Goal: Information Seeking & Learning: Learn about a topic

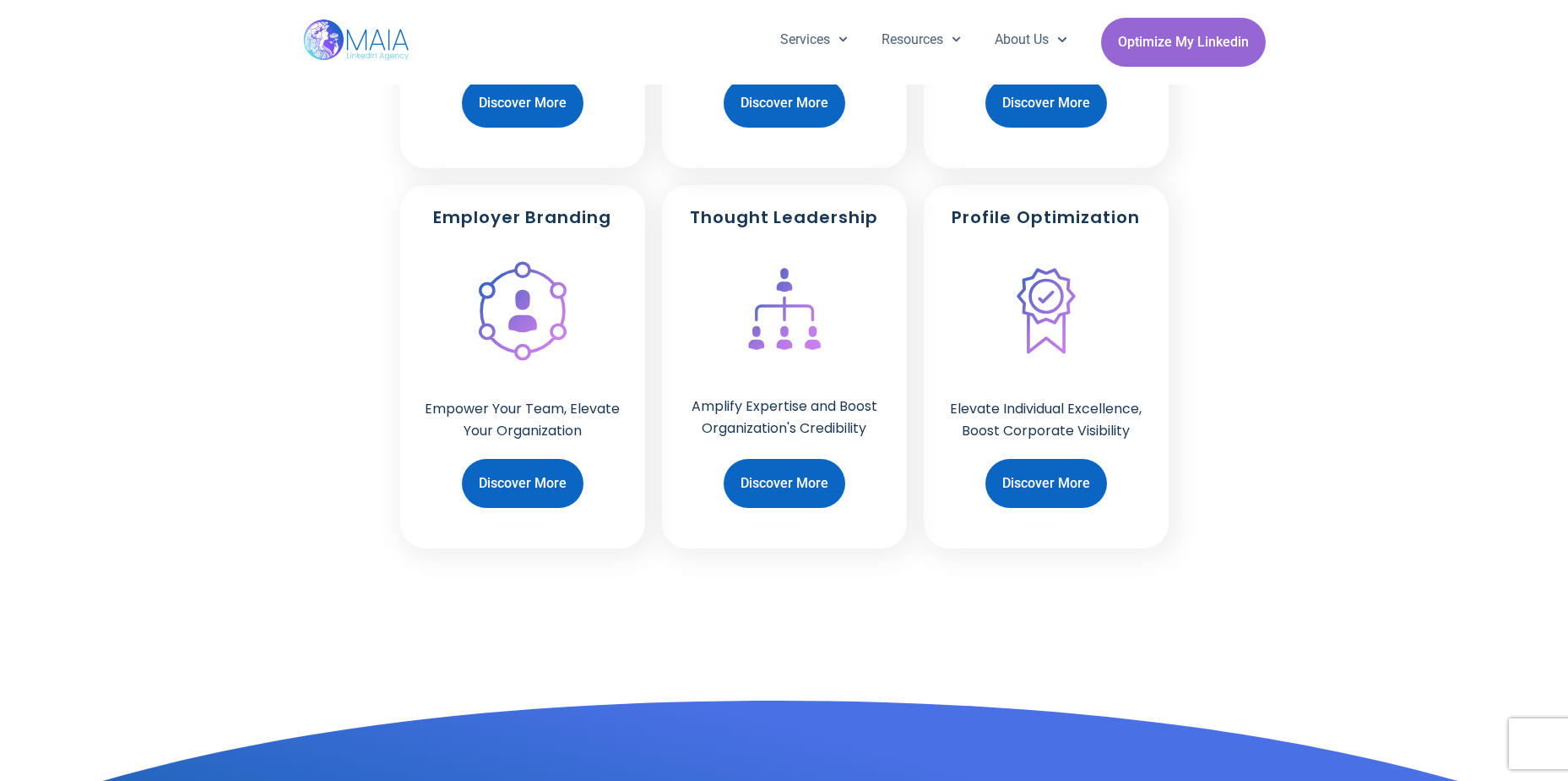
scroll to position [1521, 0]
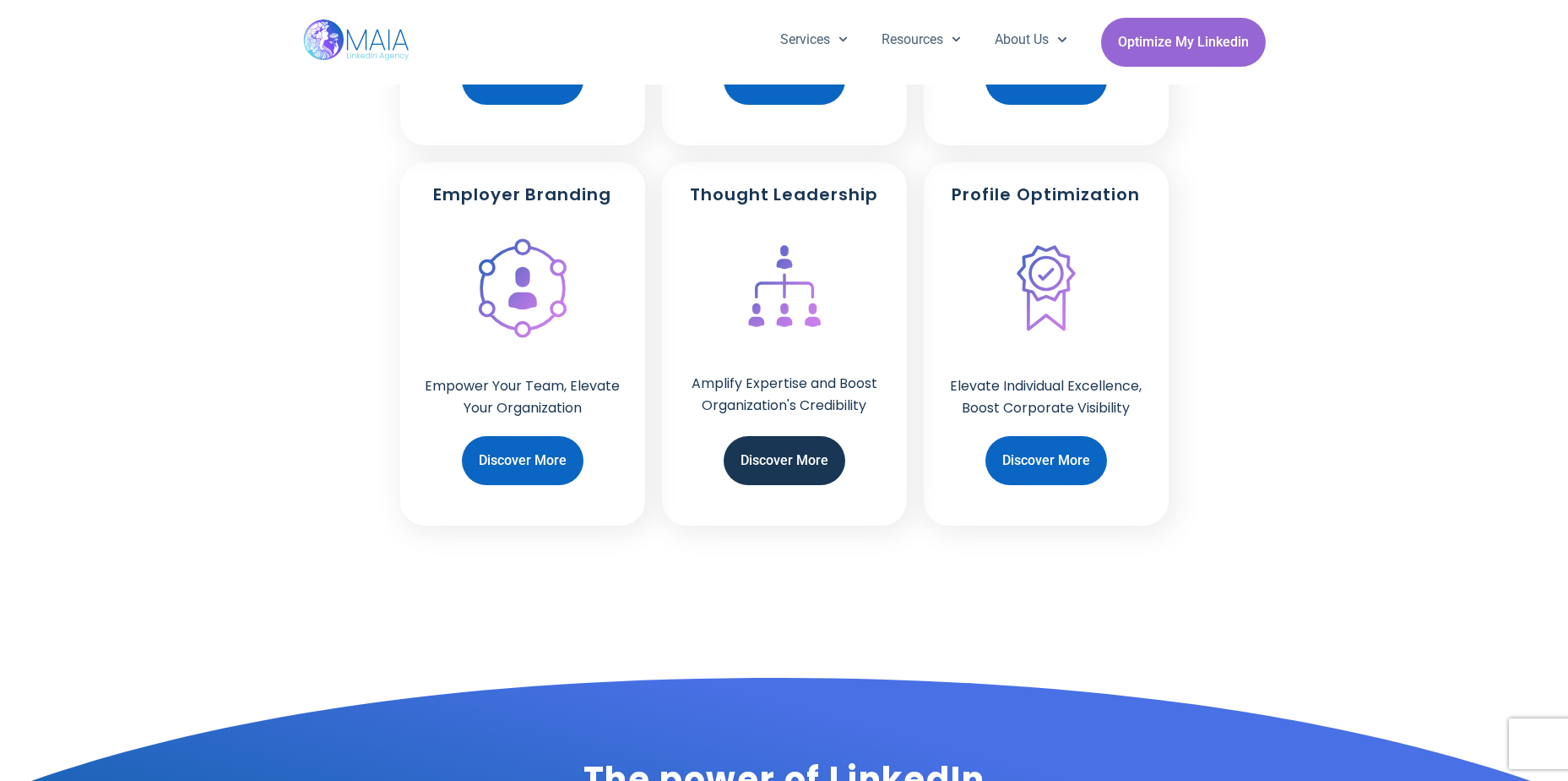
click at [799, 463] on span "Discover More" at bounding box center [784, 460] width 87 height 32
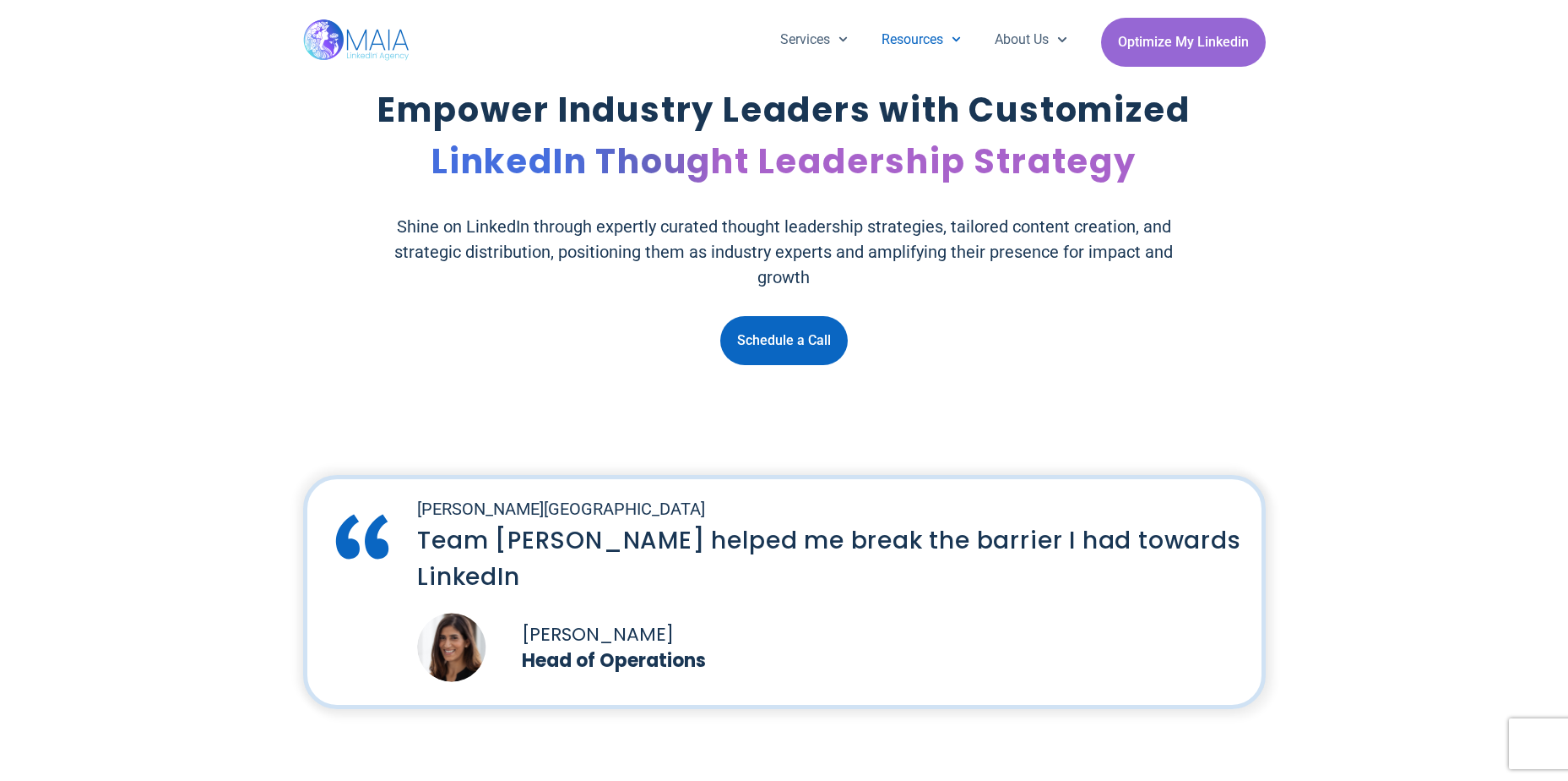
click at [914, 42] on link "Resources" at bounding box center [921, 39] width 113 height 44
click at [957, 42] on link "Resources" at bounding box center [921, 39] width 113 height 44
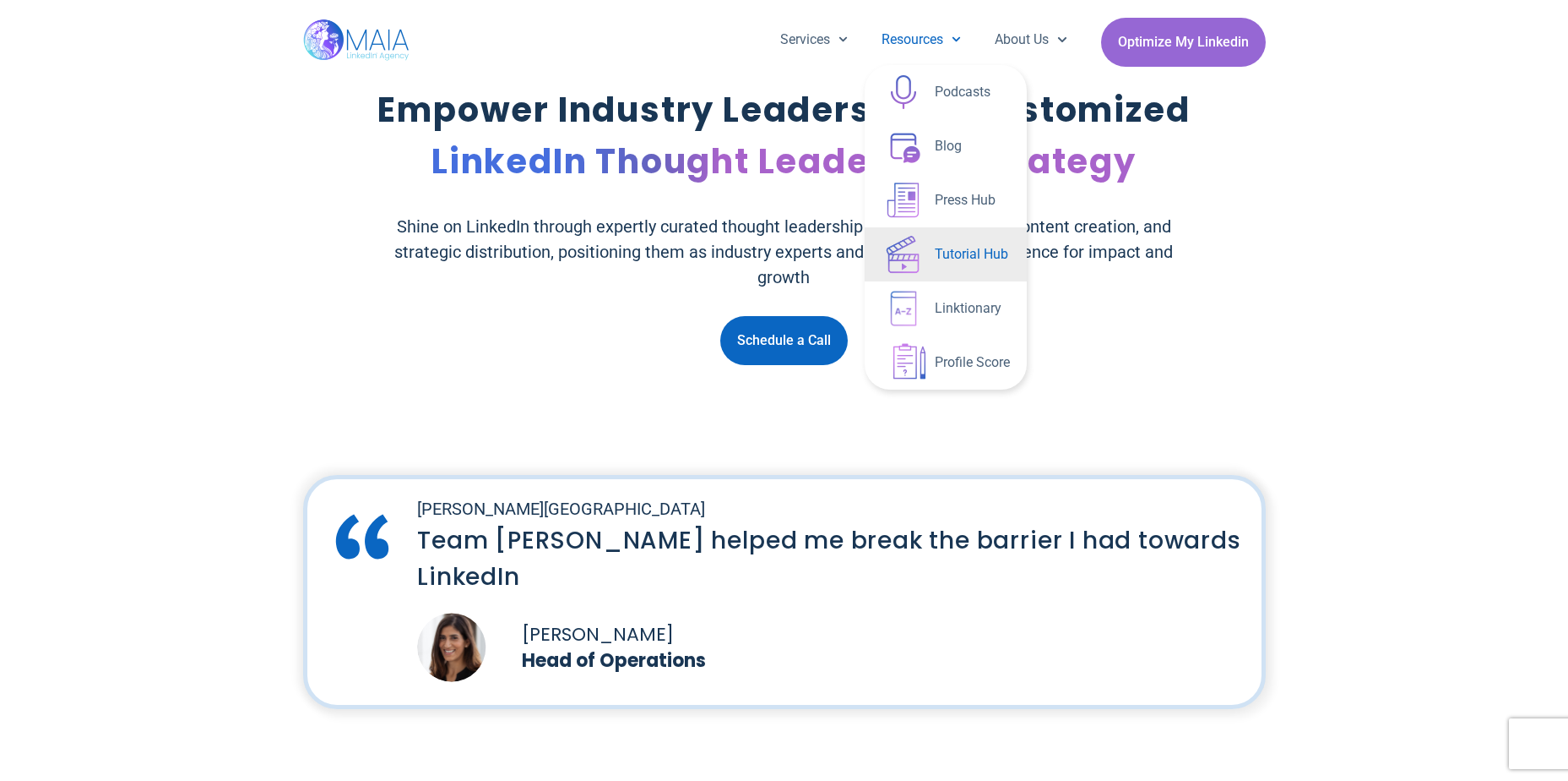
click at [949, 251] on link "Tutorial Hub" at bounding box center [945, 255] width 162 height 54
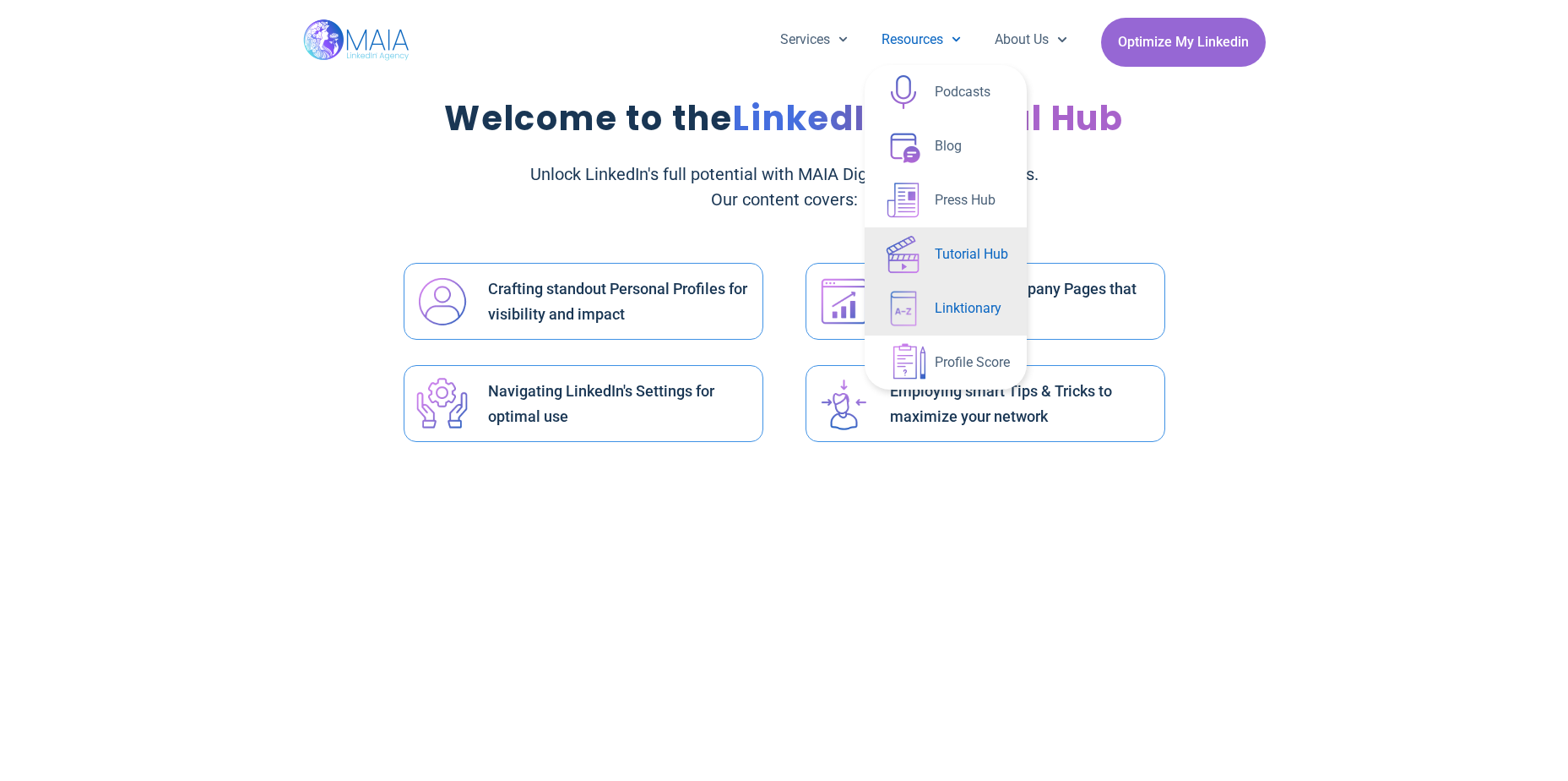
click at [950, 306] on link "Linktionary" at bounding box center [945, 308] width 162 height 54
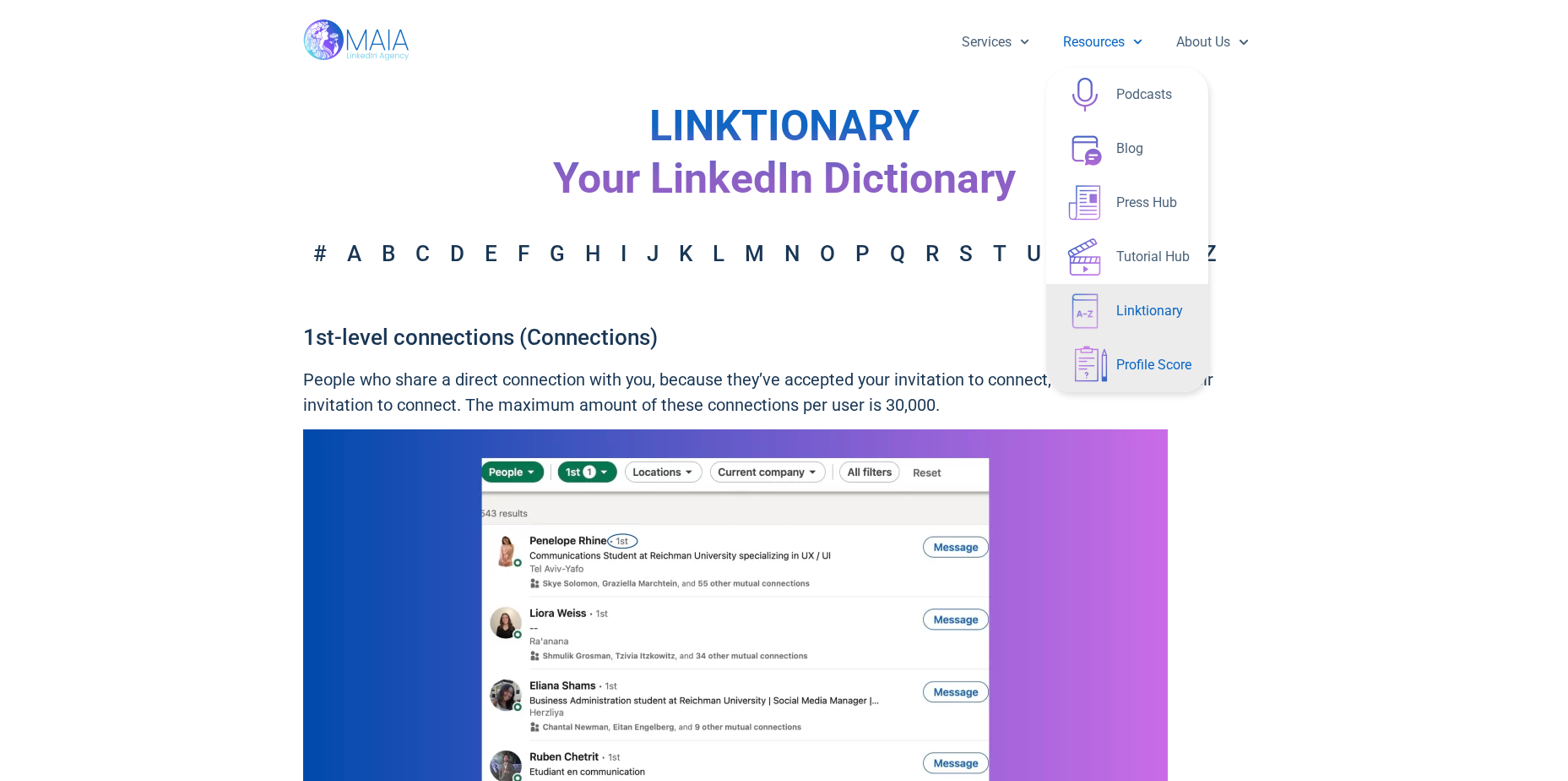
click at [1151, 366] on link "Profile Score" at bounding box center [1127, 365] width 162 height 54
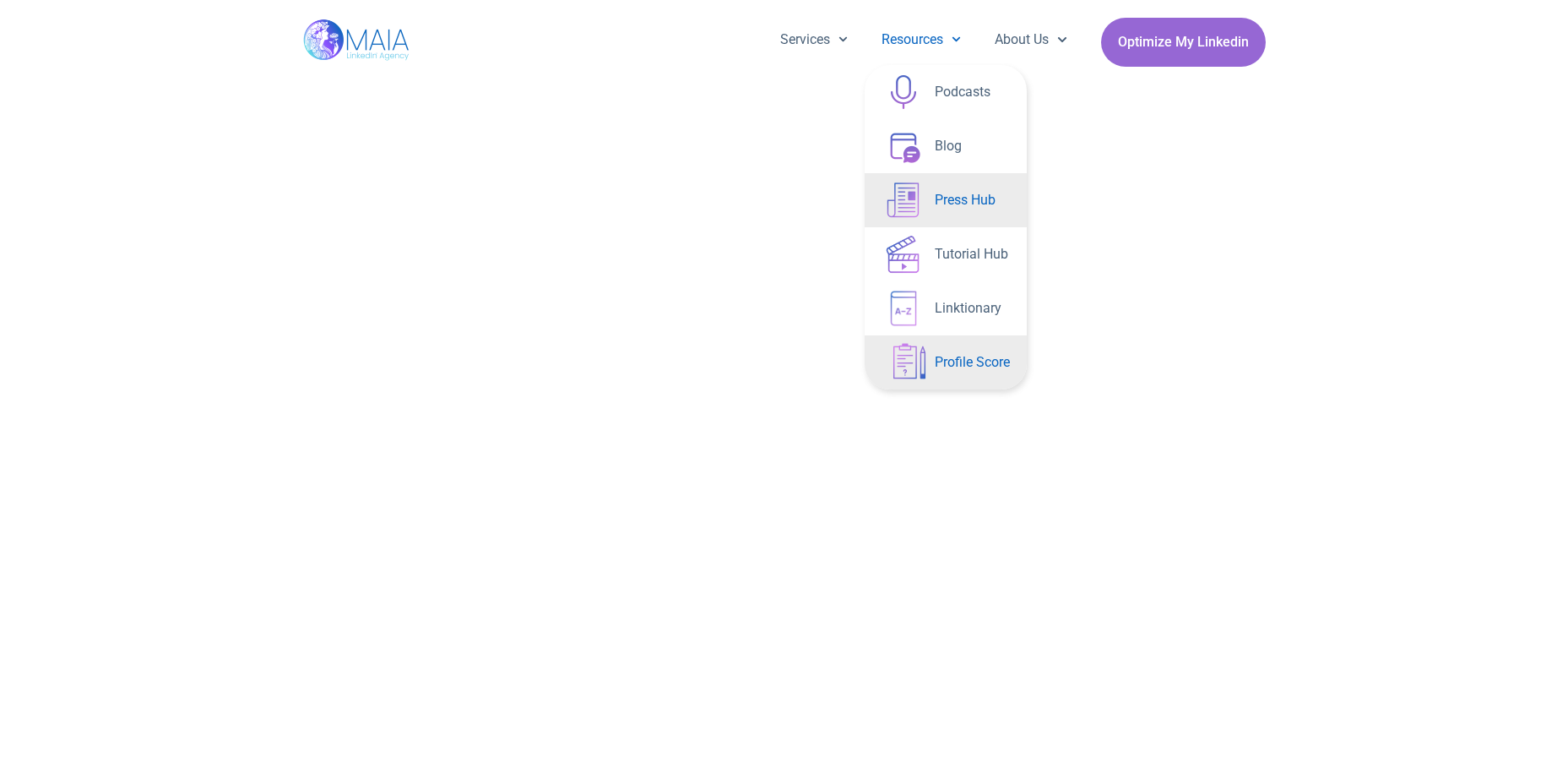
click at [943, 192] on link "Press Hub" at bounding box center [945, 200] width 162 height 54
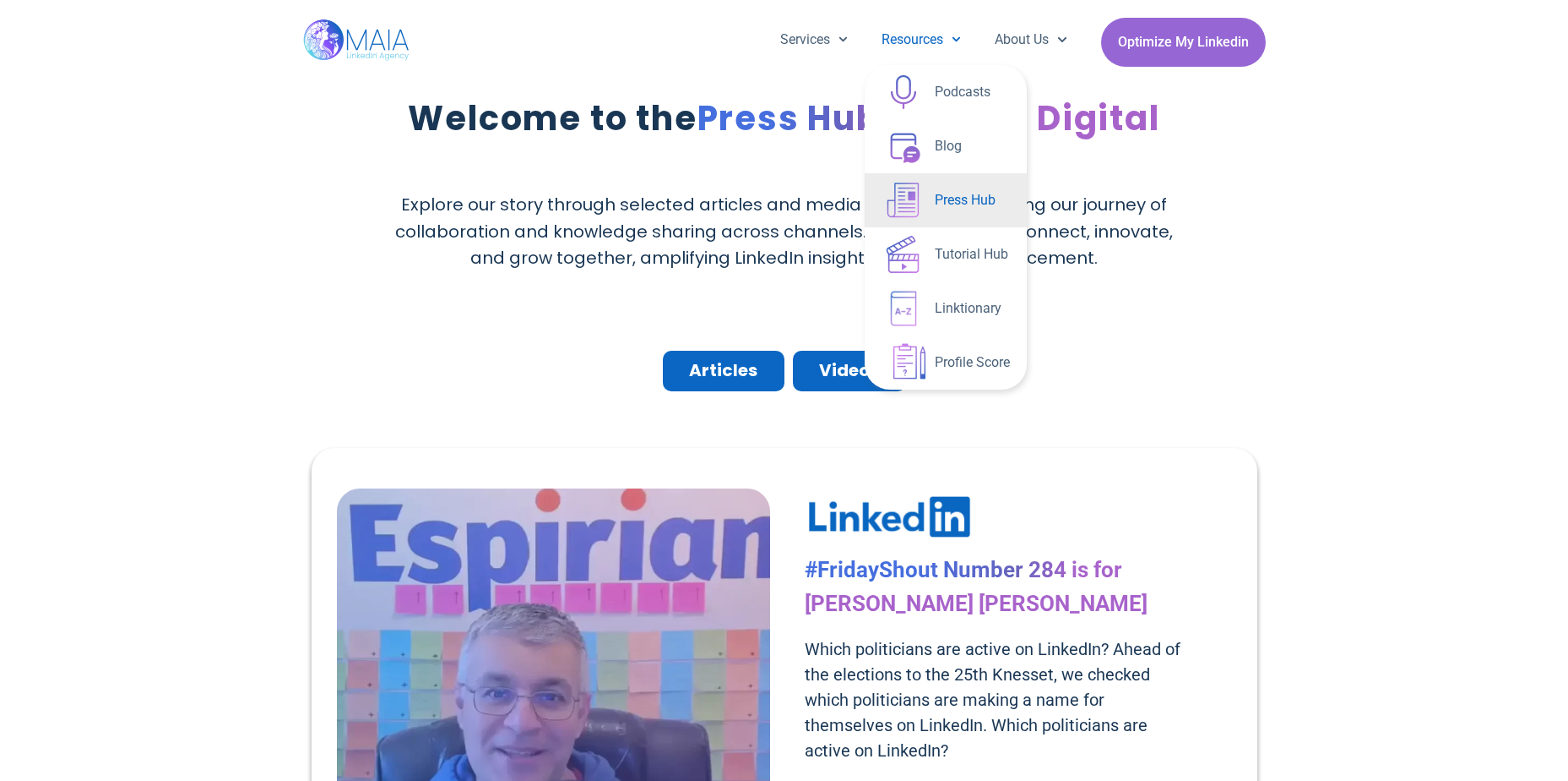
click at [845, 373] on span "Videos" at bounding box center [850, 370] width 60 height 26
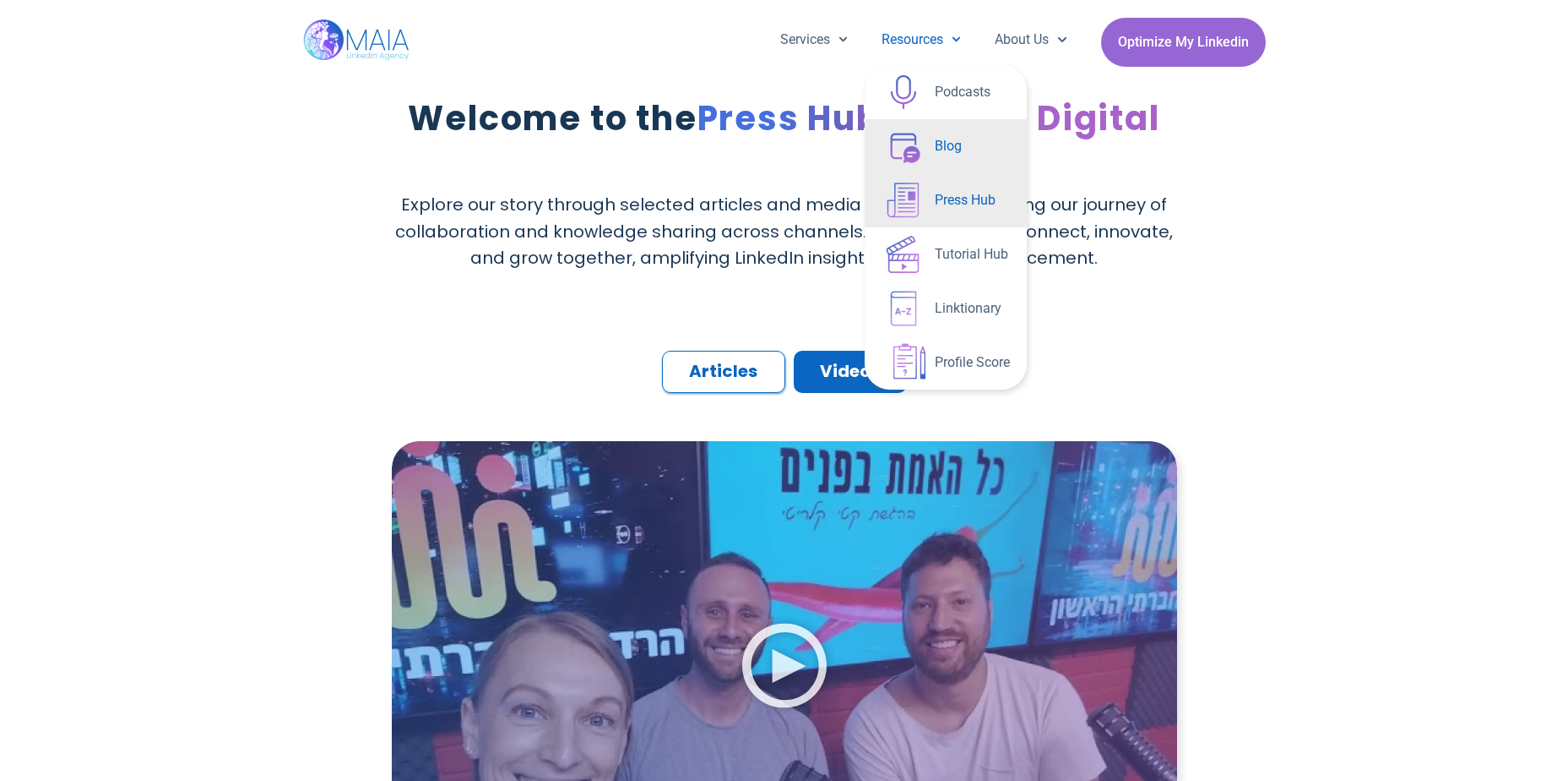
click at [937, 147] on link "Blog" at bounding box center [945, 146] width 162 height 54
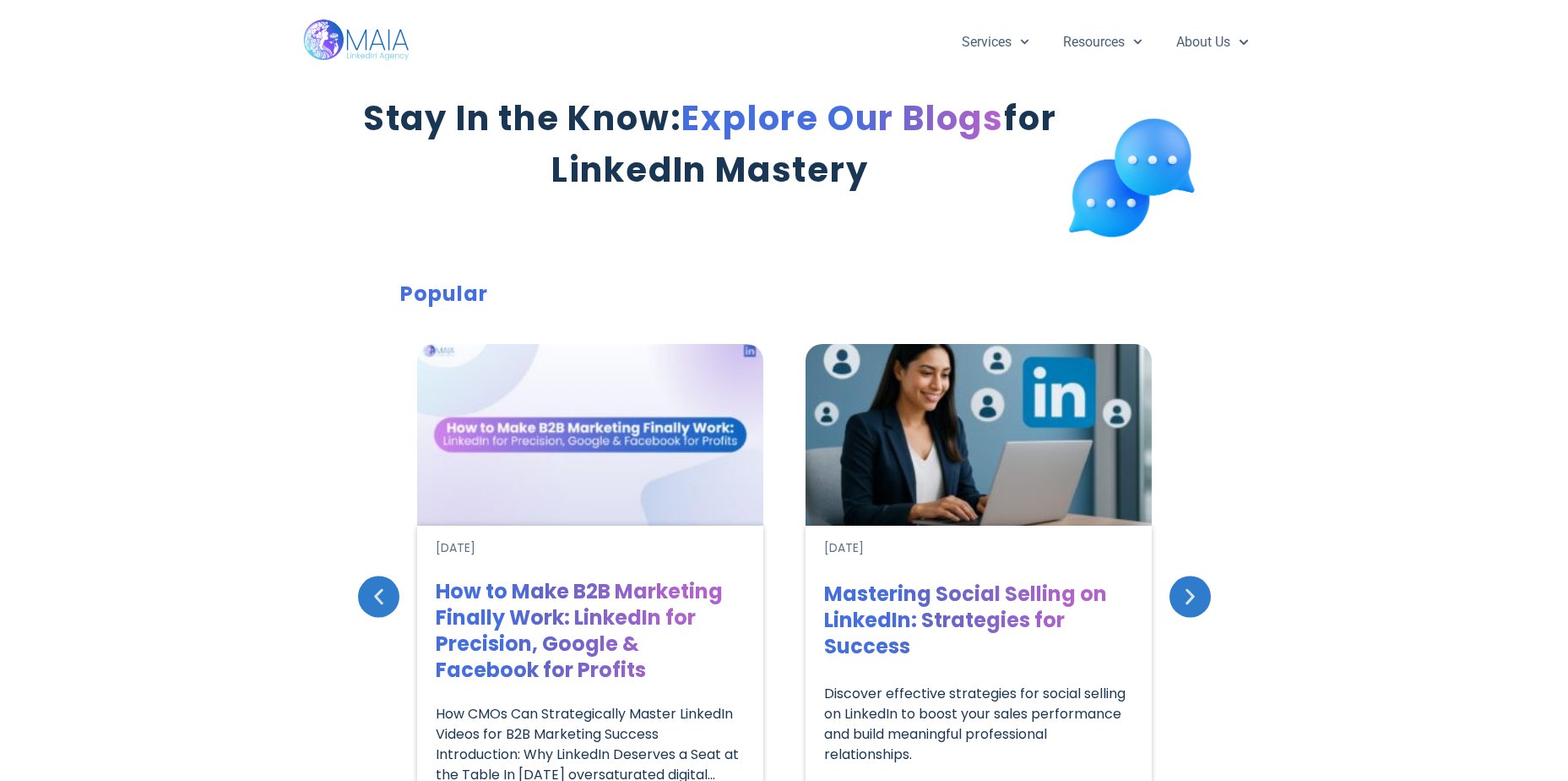
scroll to position [254, 0]
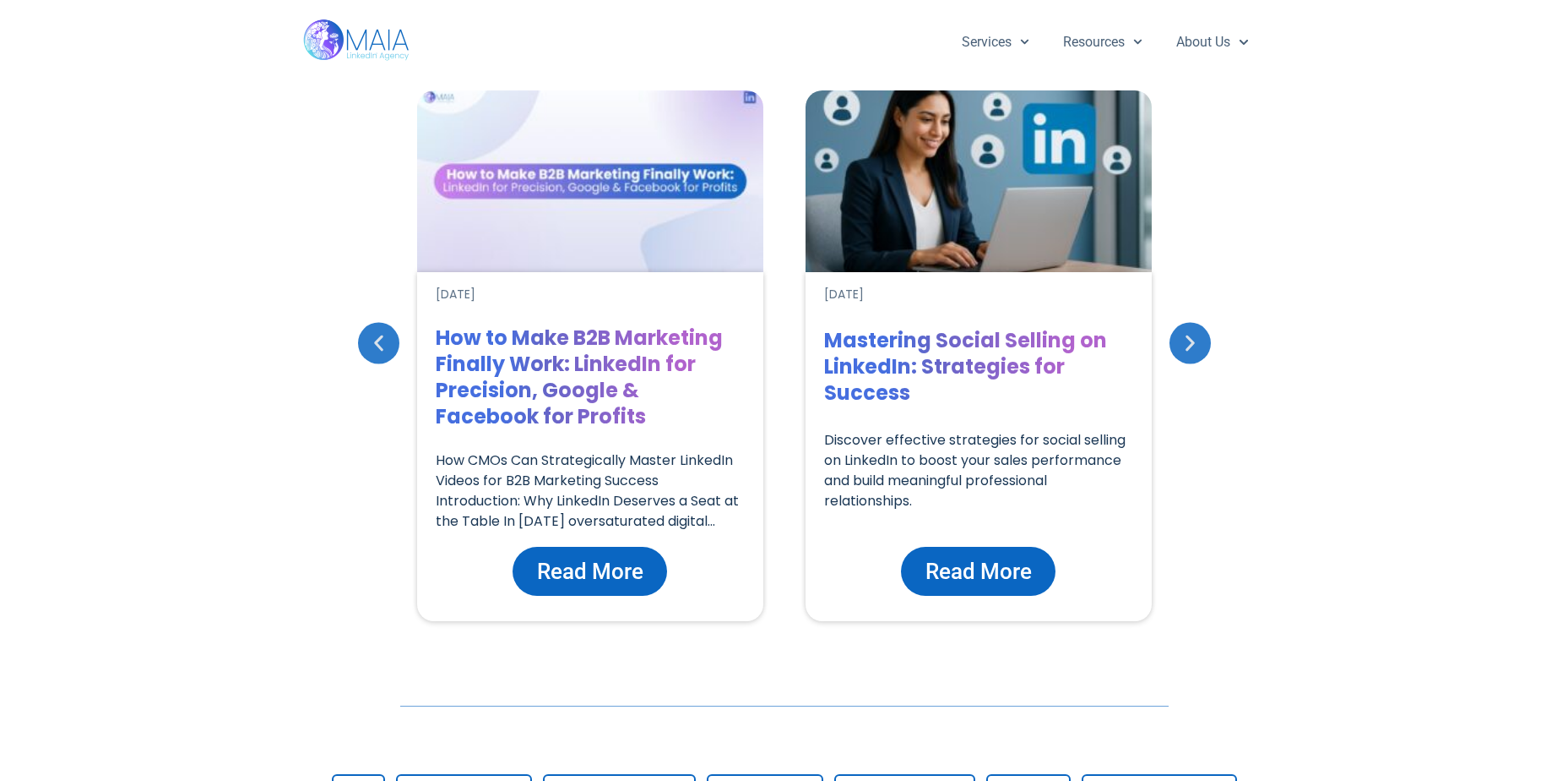
click at [1186, 332] on icon "Next slide" at bounding box center [1190, 342] width 21 height 21
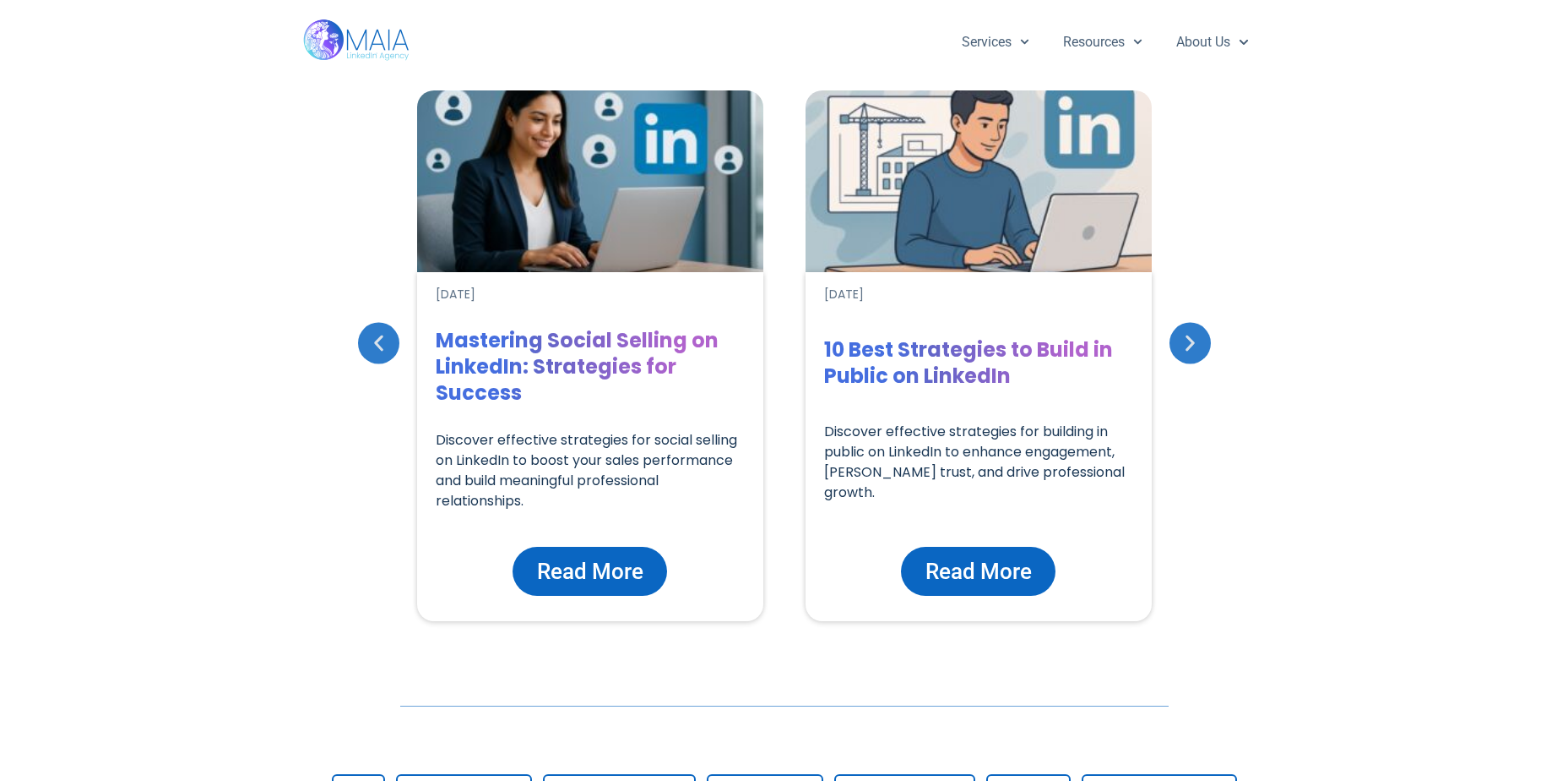
click at [1186, 337] on icon "Next slide" at bounding box center [1191, 342] width 10 height 17
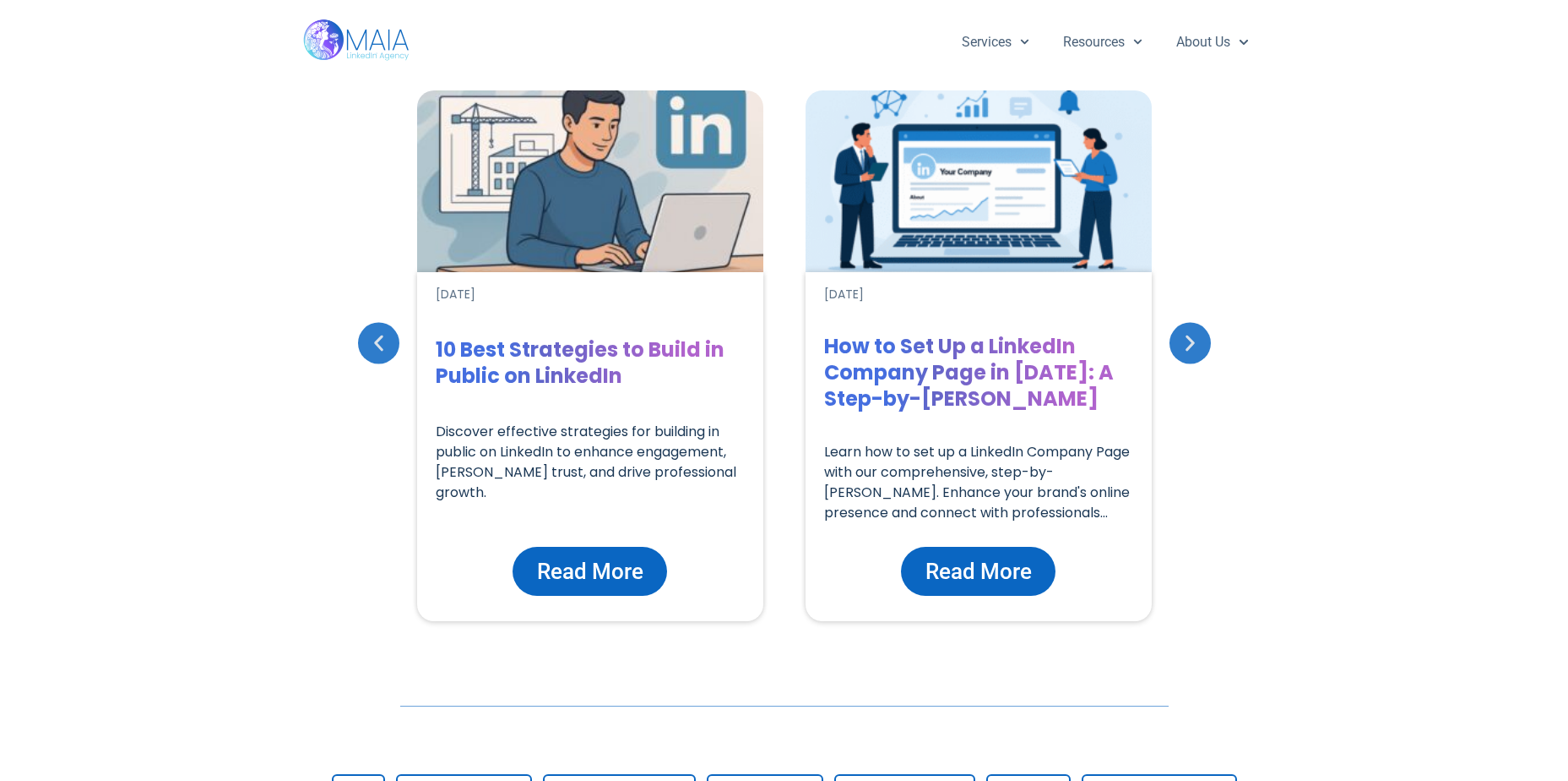
click at [1186, 337] on icon "Next slide" at bounding box center [1191, 342] width 10 height 17
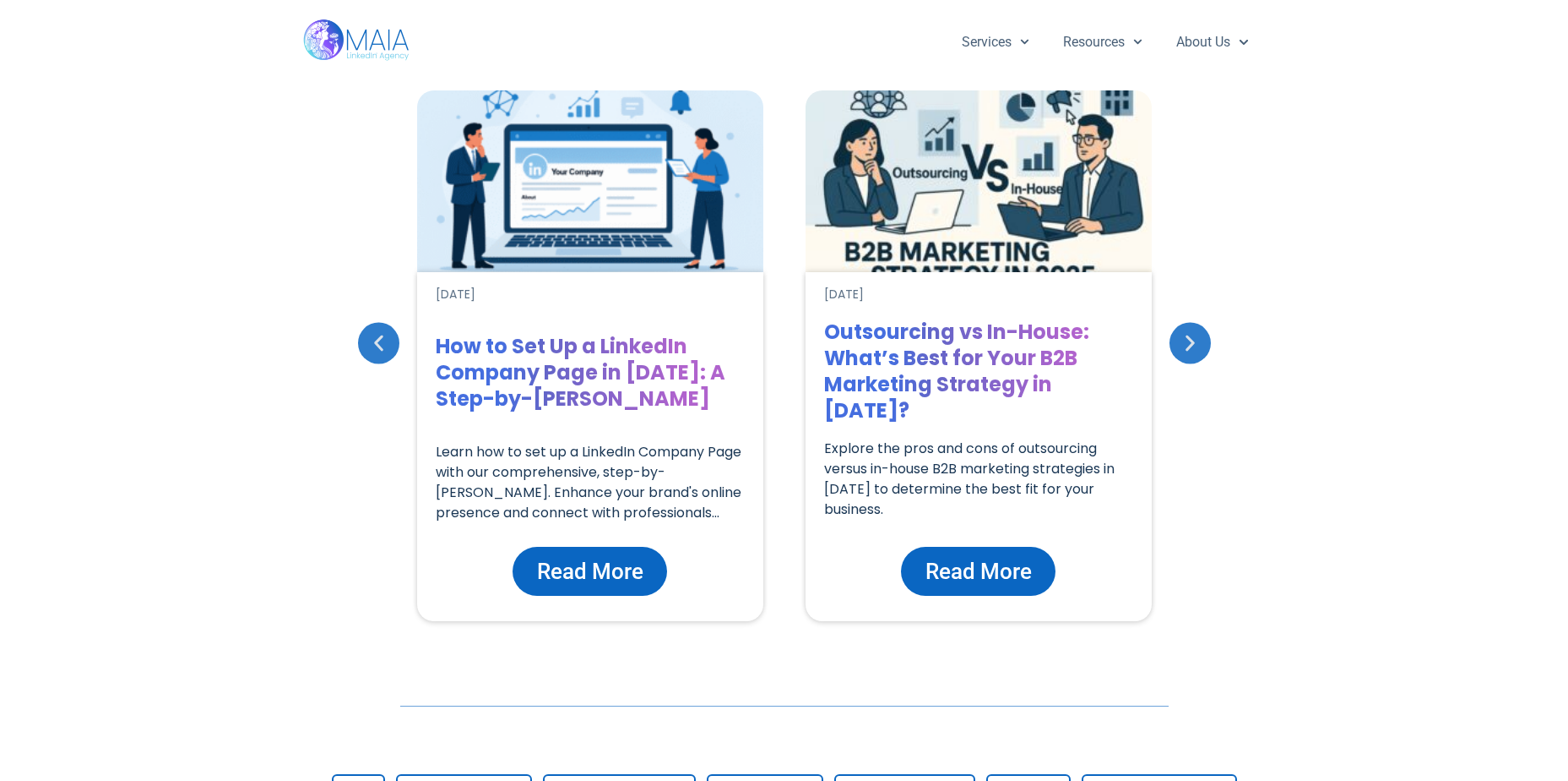
click at [1186, 340] on icon "Next slide" at bounding box center [1190, 342] width 21 height 21
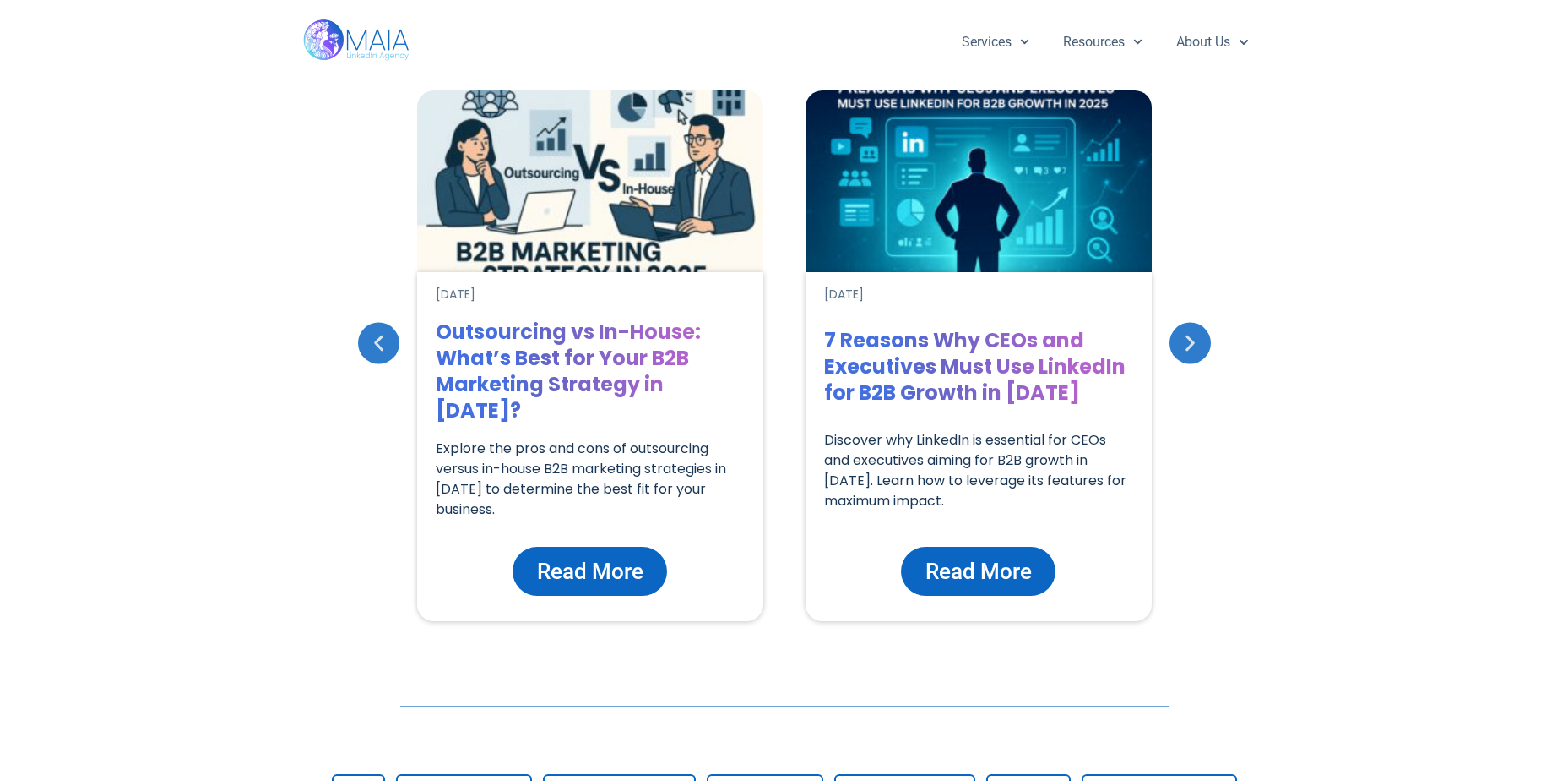
click at [1186, 340] on icon "Next slide" at bounding box center [1190, 342] width 21 height 21
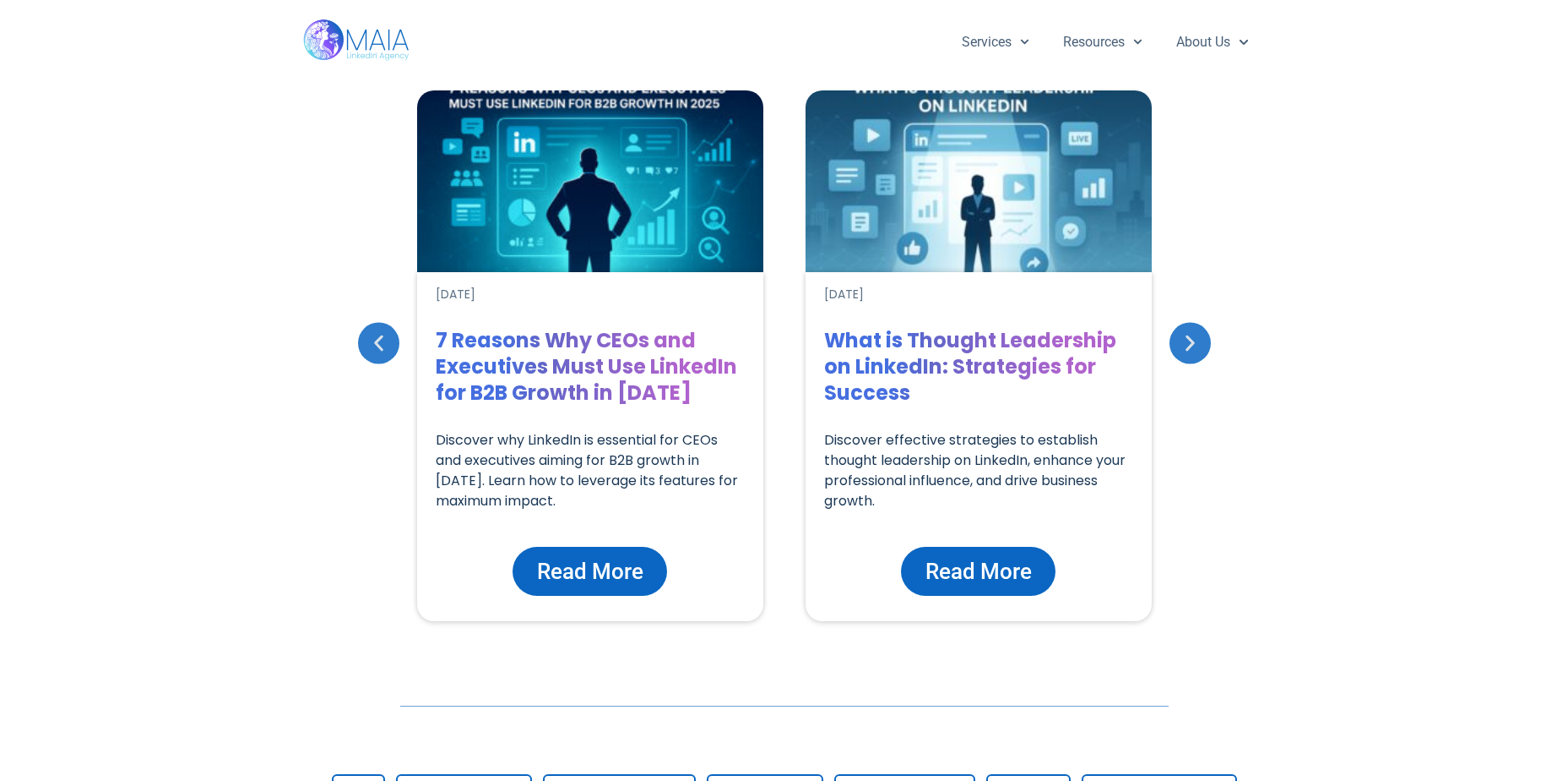
click at [1186, 340] on icon "Next slide" at bounding box center [1190, 342] width 21 height 21
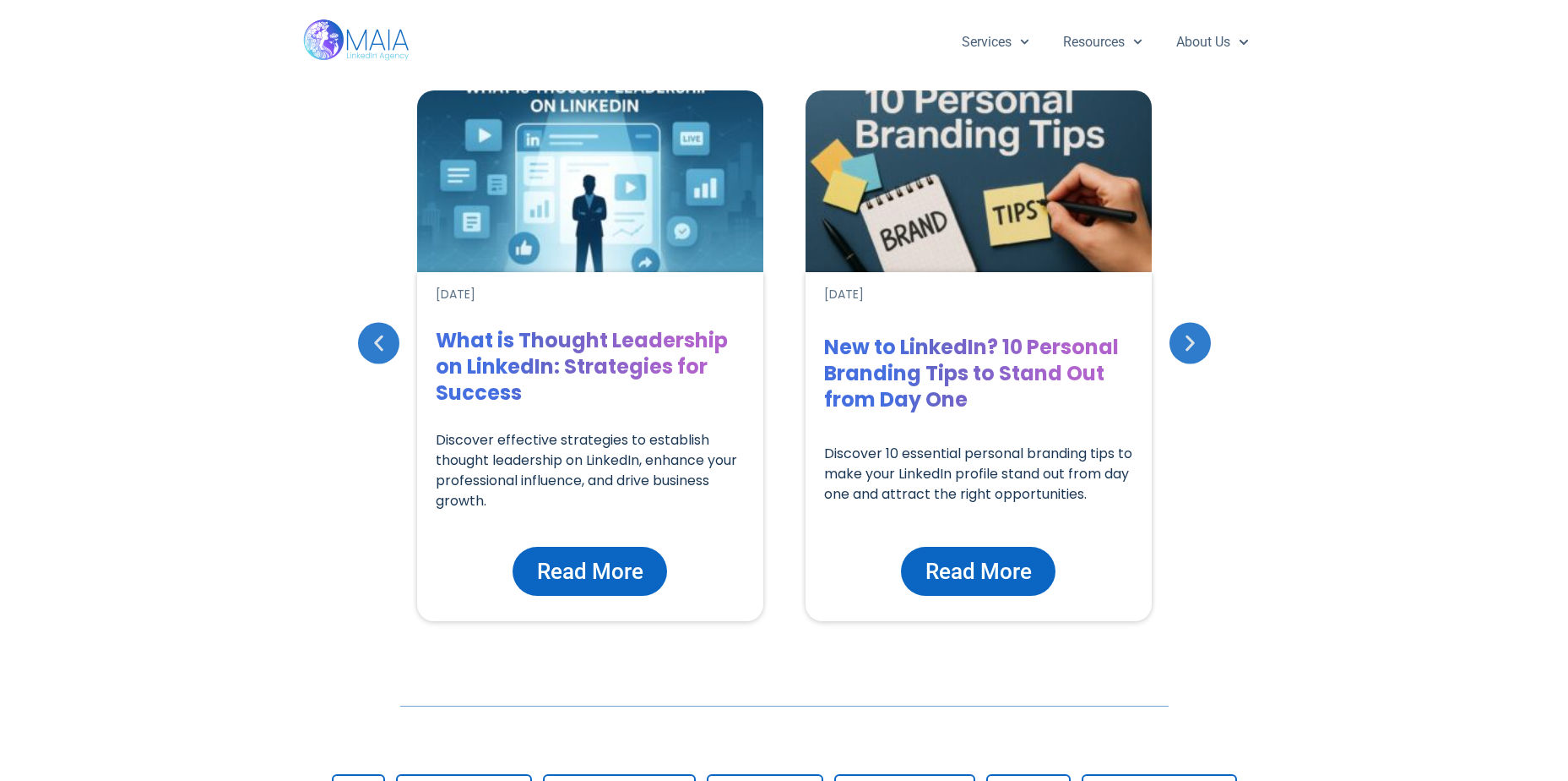
click at [1186, 340] on icon "Next slide" at bounding box center [1190, 342] width 21 height 21
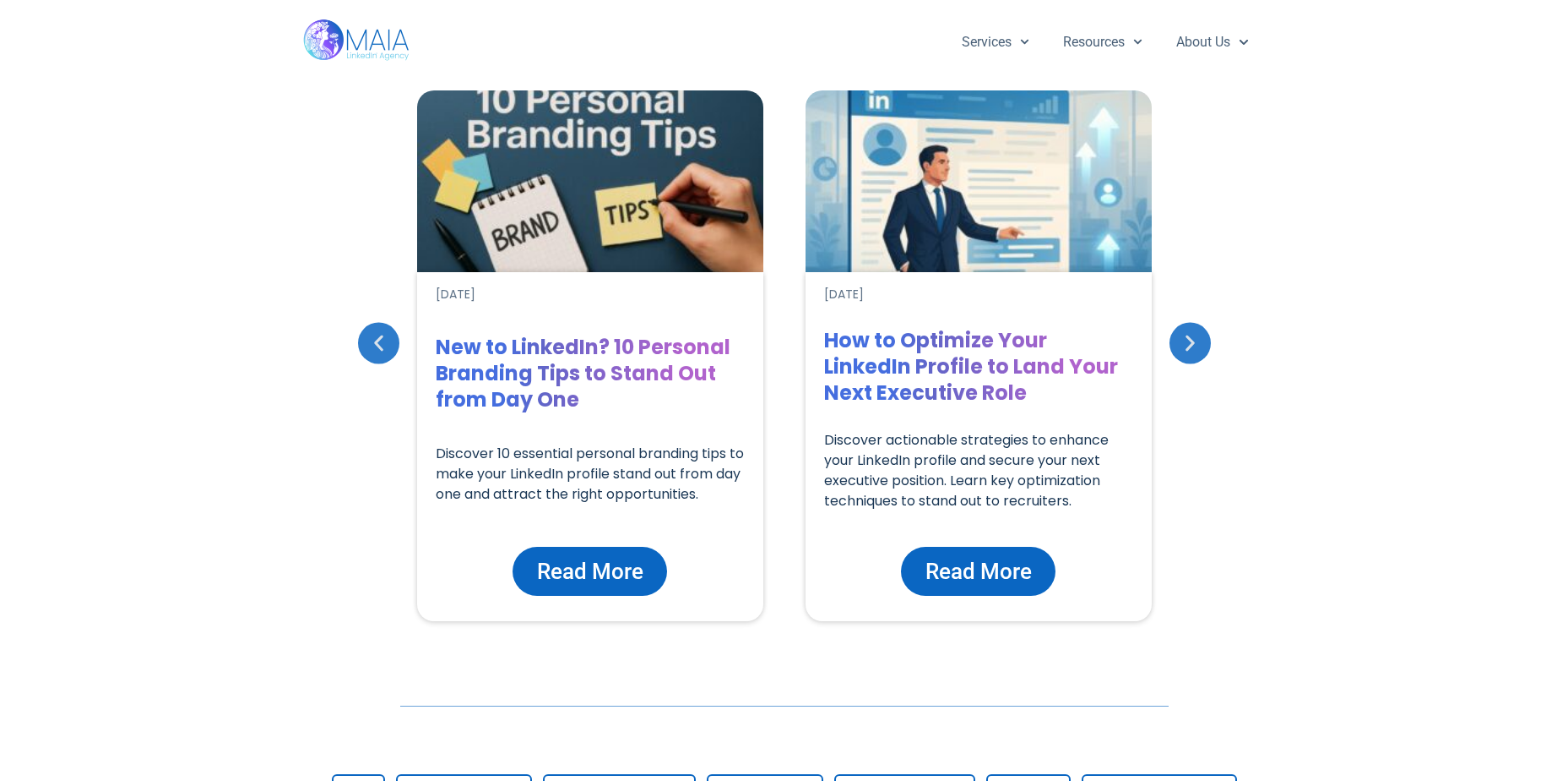
click at [1186, 340] on icon "Next slide" at bounding box center [1190, 342] width 21 height 21
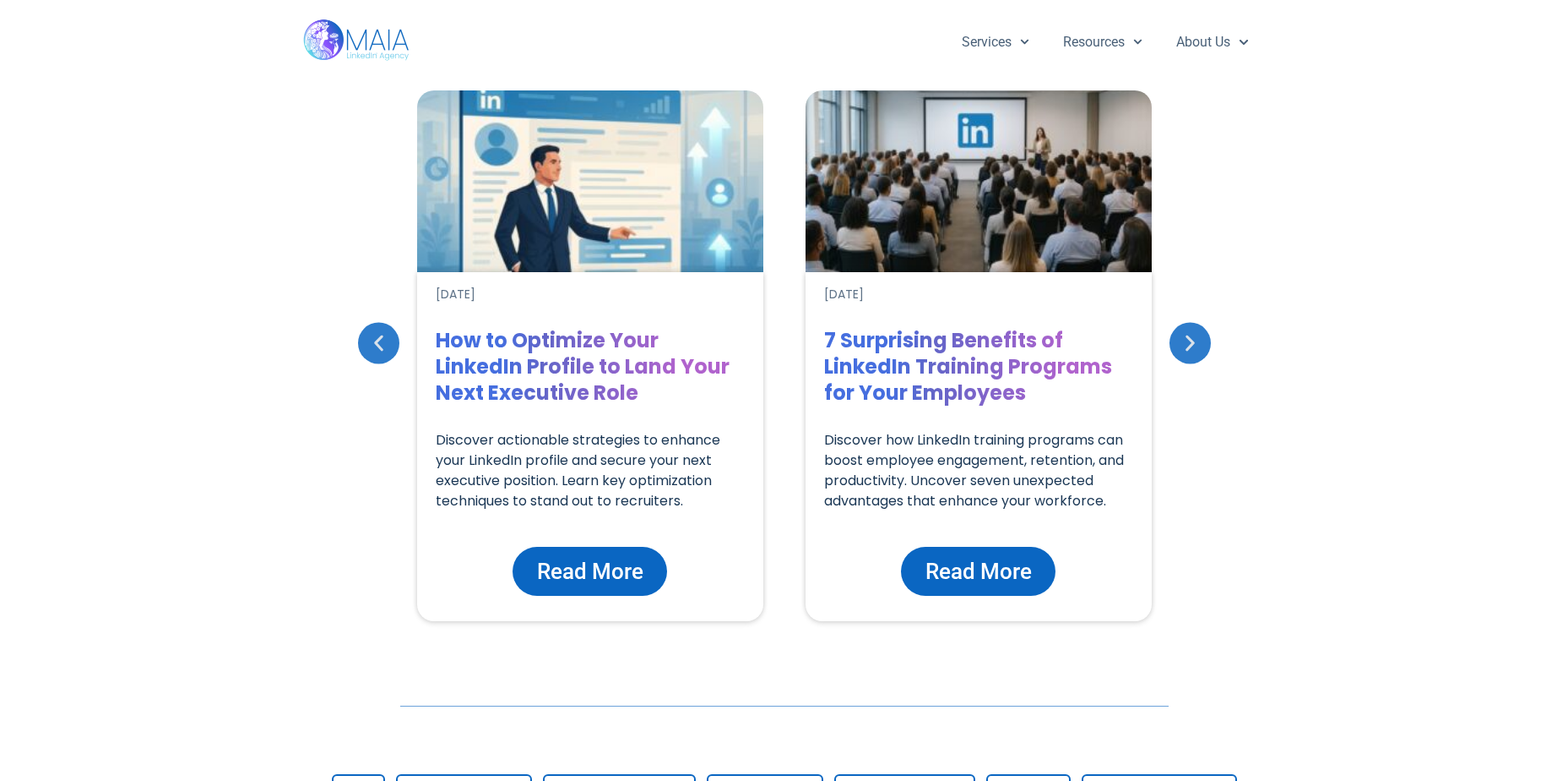
click at [1186, 340] on icon "Next slide" at bounding box center [1190, 342] width 21 height 21
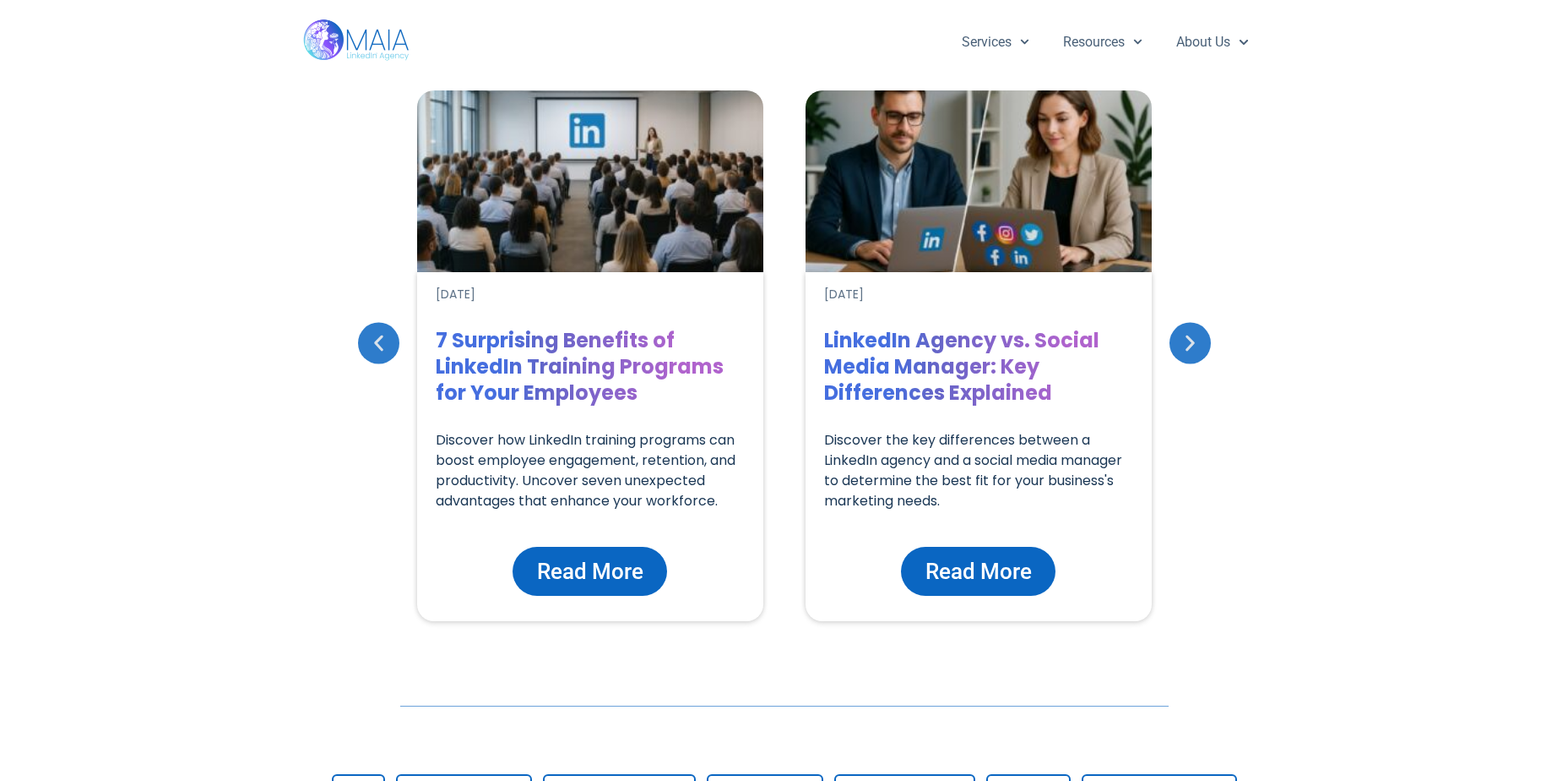
click at [1186, 340] on icon "Next slide" at bounding box center [1190, 342] width 21 height 21
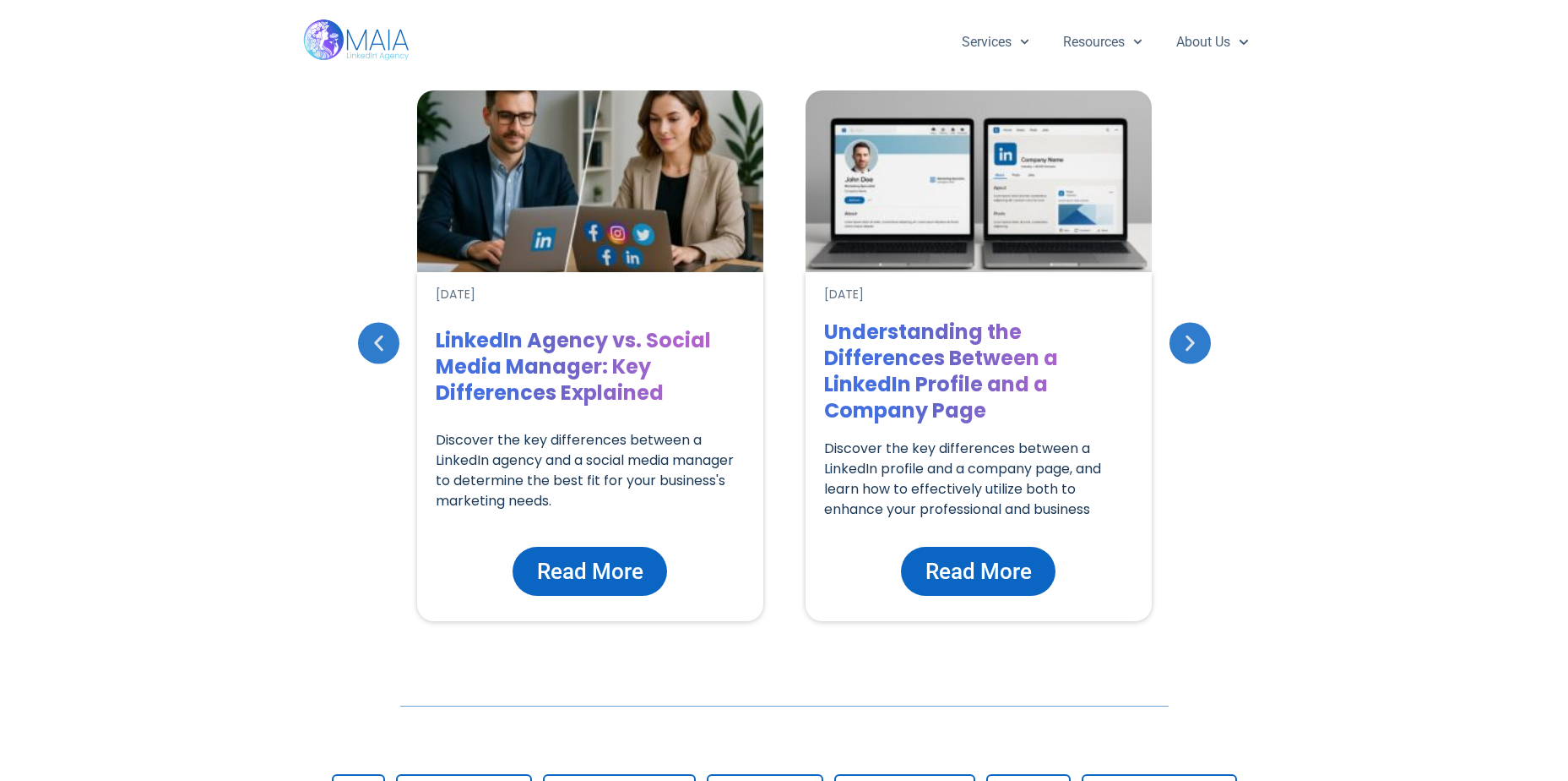
click at [1186, 340] on icon "Next slide" at bounding box center [1190, 342] width 21 height 21
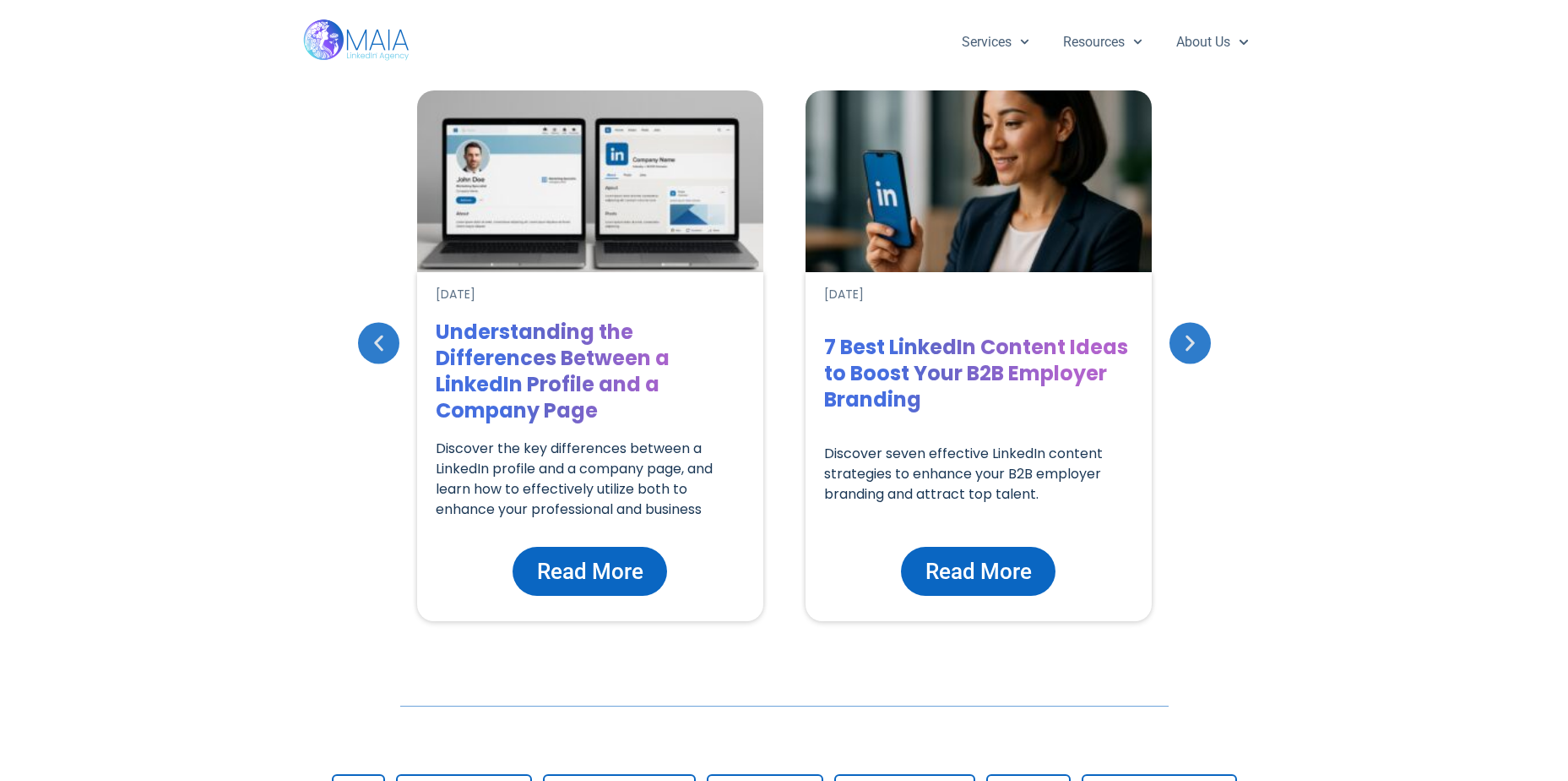
click at [1186, 340] on icon "Next slide" at bounding box center [1190, 342] width 21 height 21
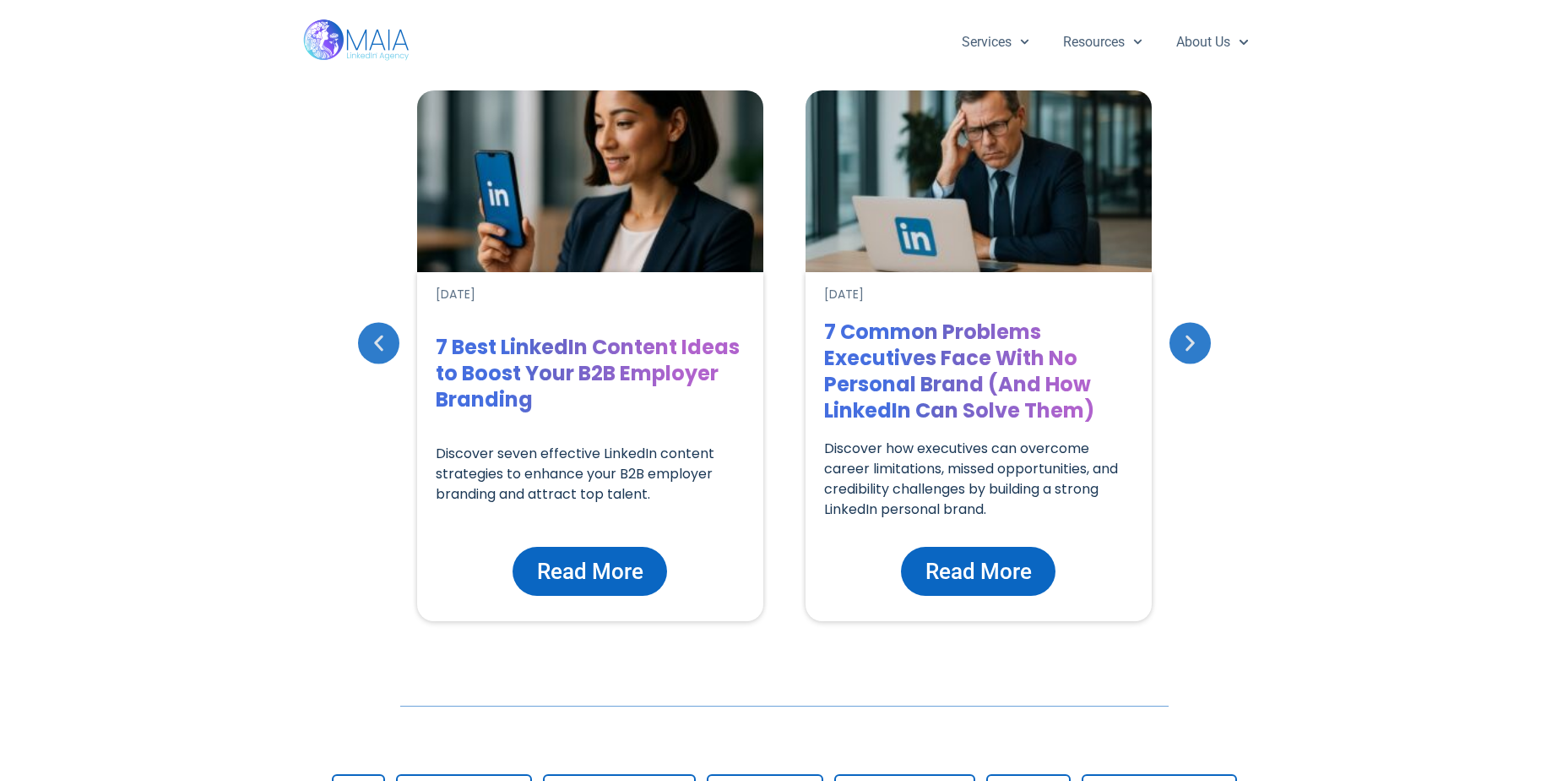
click at [1186, 340] on icon "Next slide" at bounding box center [1190, 342] width 21 height 21
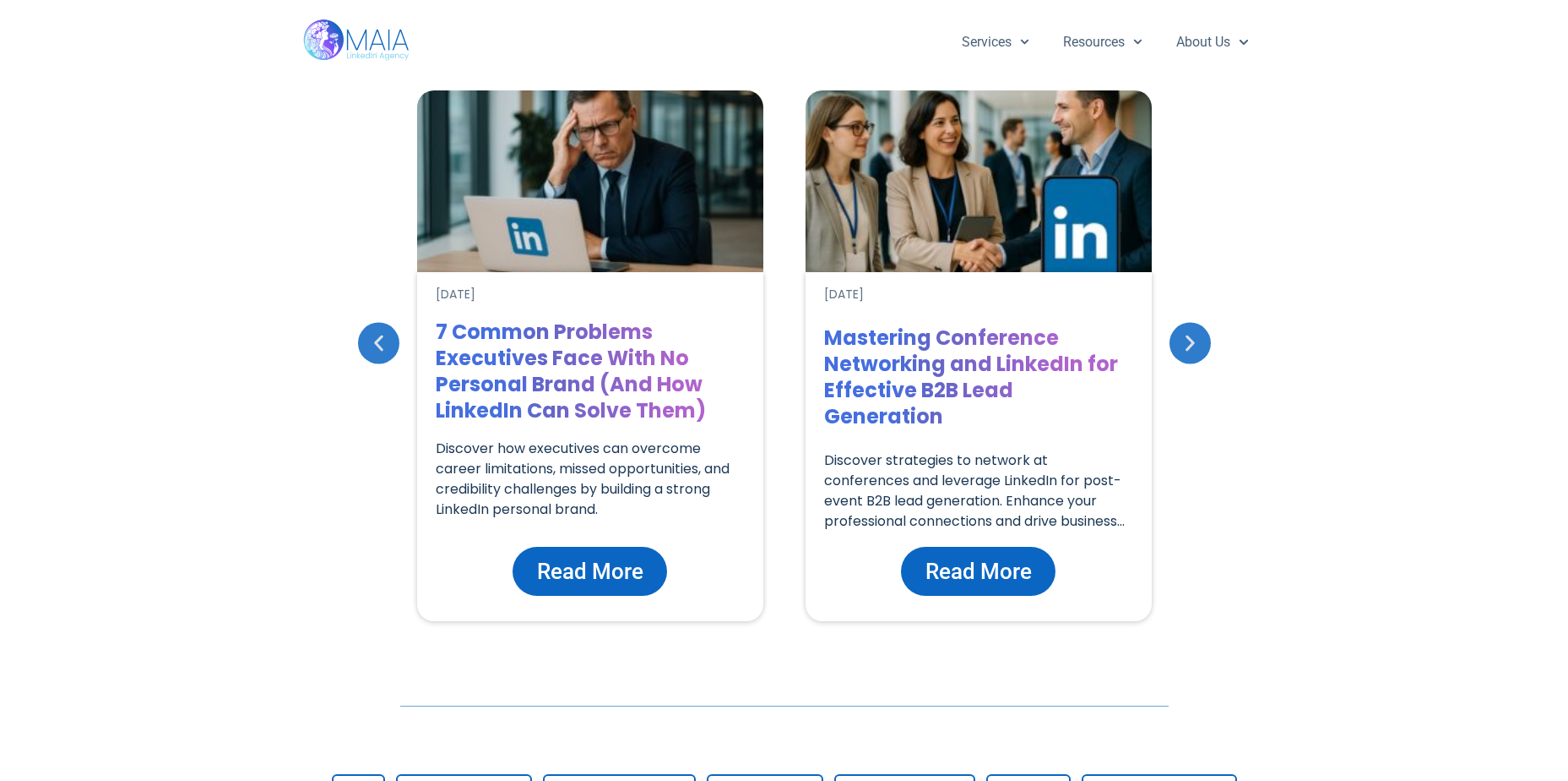
click at [1186, 340] on icon "Next slide" at bounding box center [1190, 342] width 21 height 21
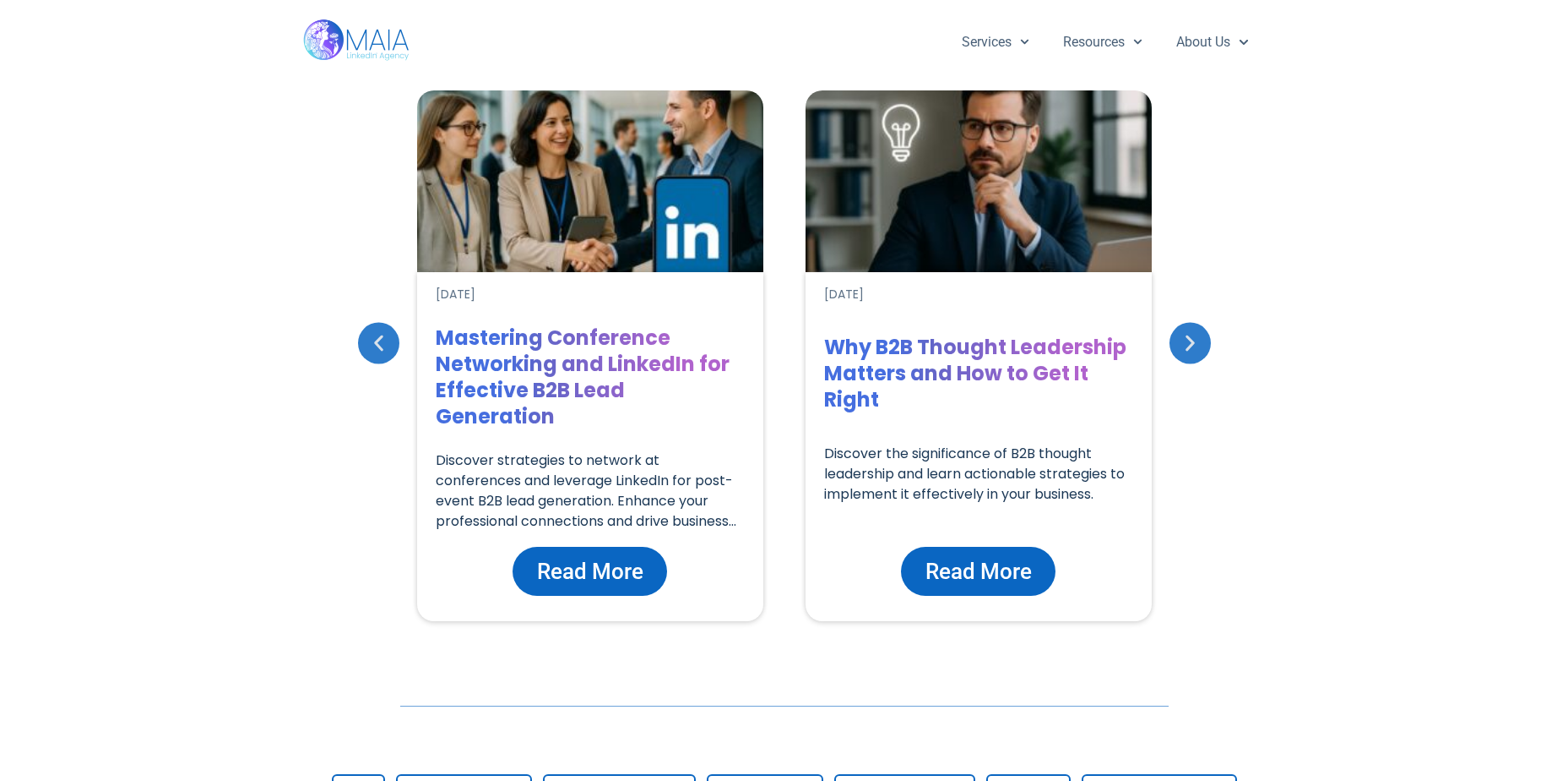
click at [1186, 340] on icon "Next slide" at bounding box center [1190, 342] width 21 height 21
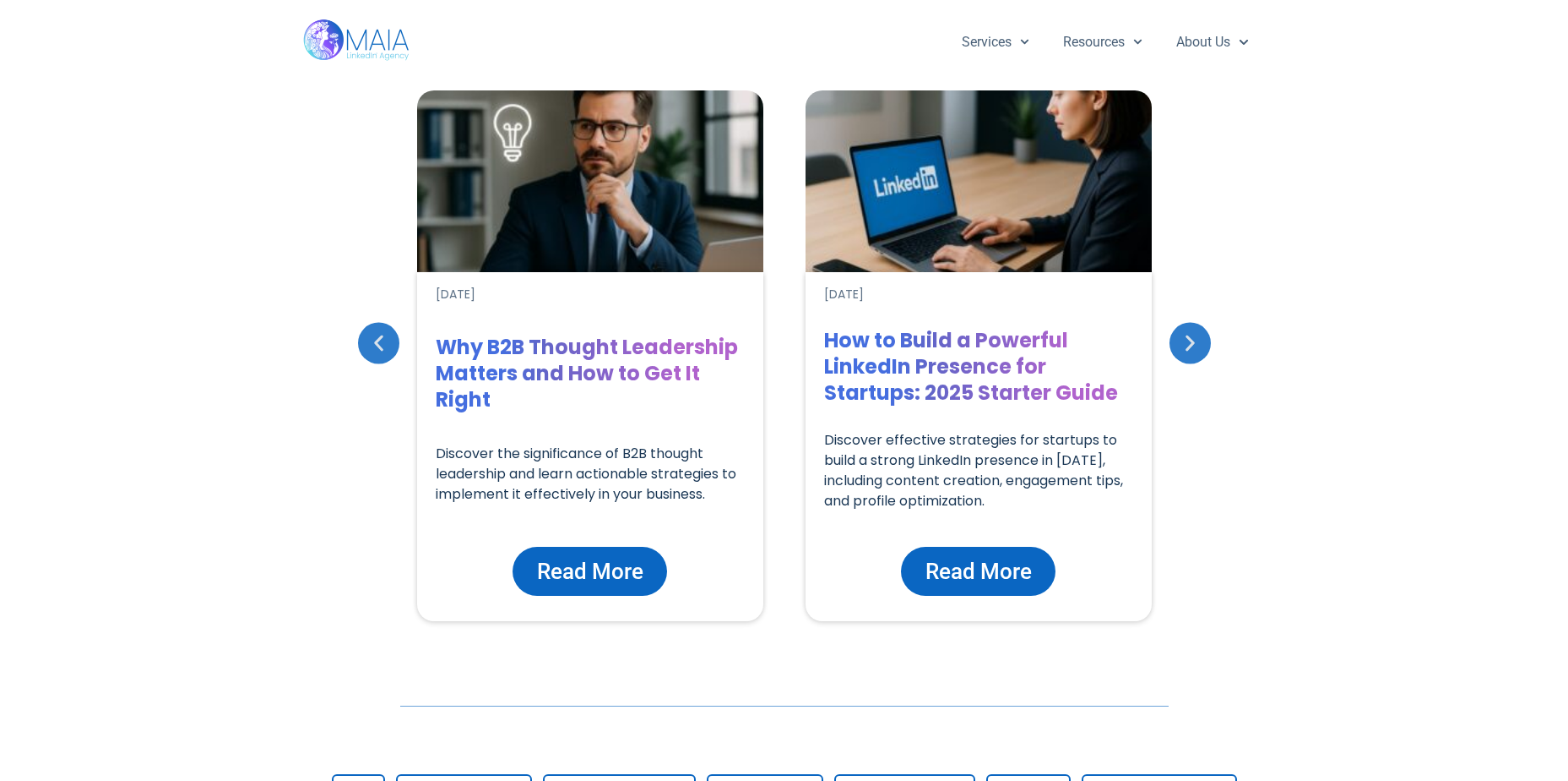
click at [1186, 340] on icon "Next slide" at bounding box center [1190, 342] width 21 height 21
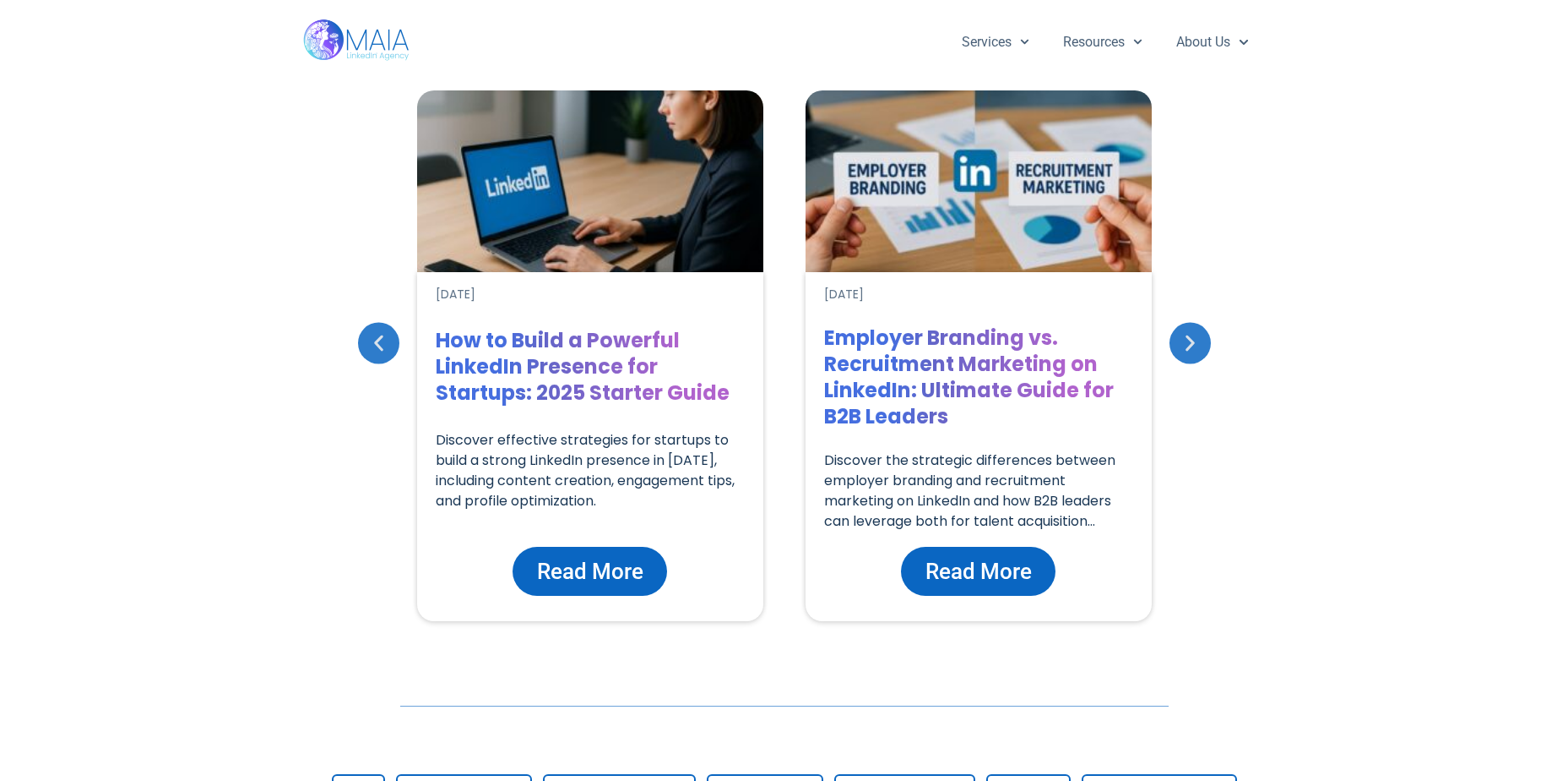
click at [1186, 340] on icon "Next slide" at bounding box center [1190, 342] width 21 height 21
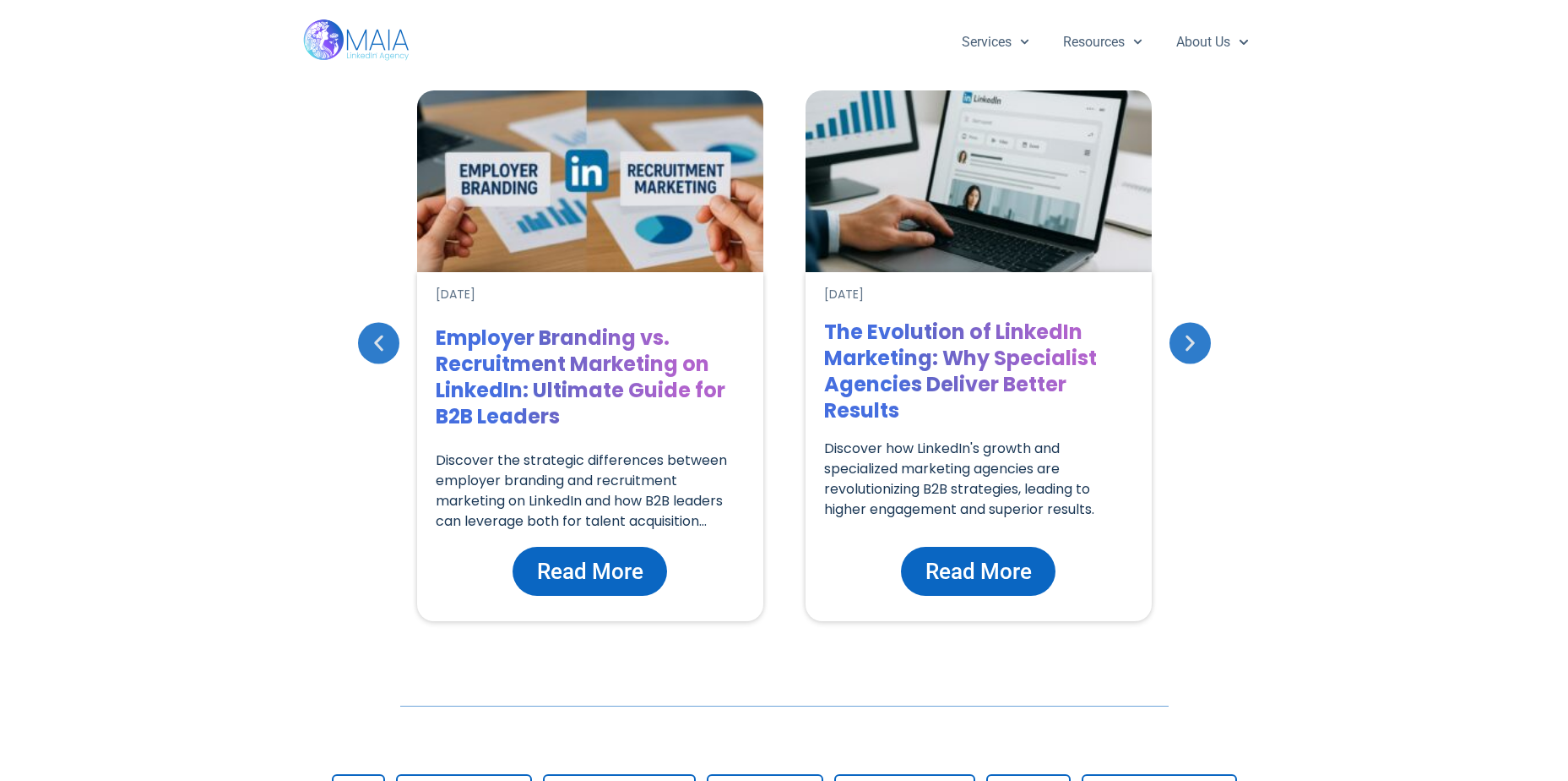
click at [1186, 340] on icon "Next slide" at bounding box center [1190, 342] width 21 height 21
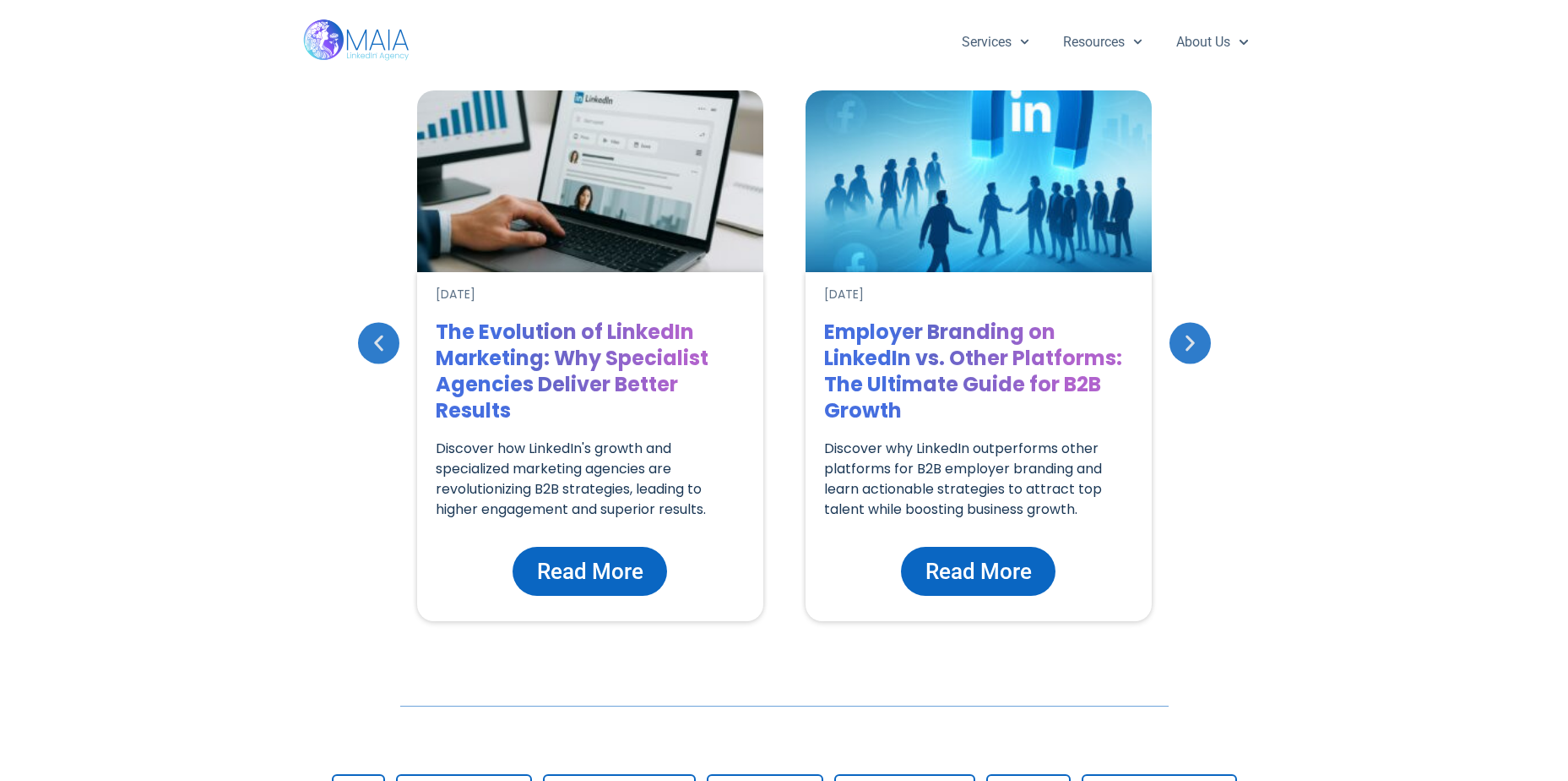
click at [1186, 340] on icon "Next slide" at bounding box center [1190, 342] width 21 height 21
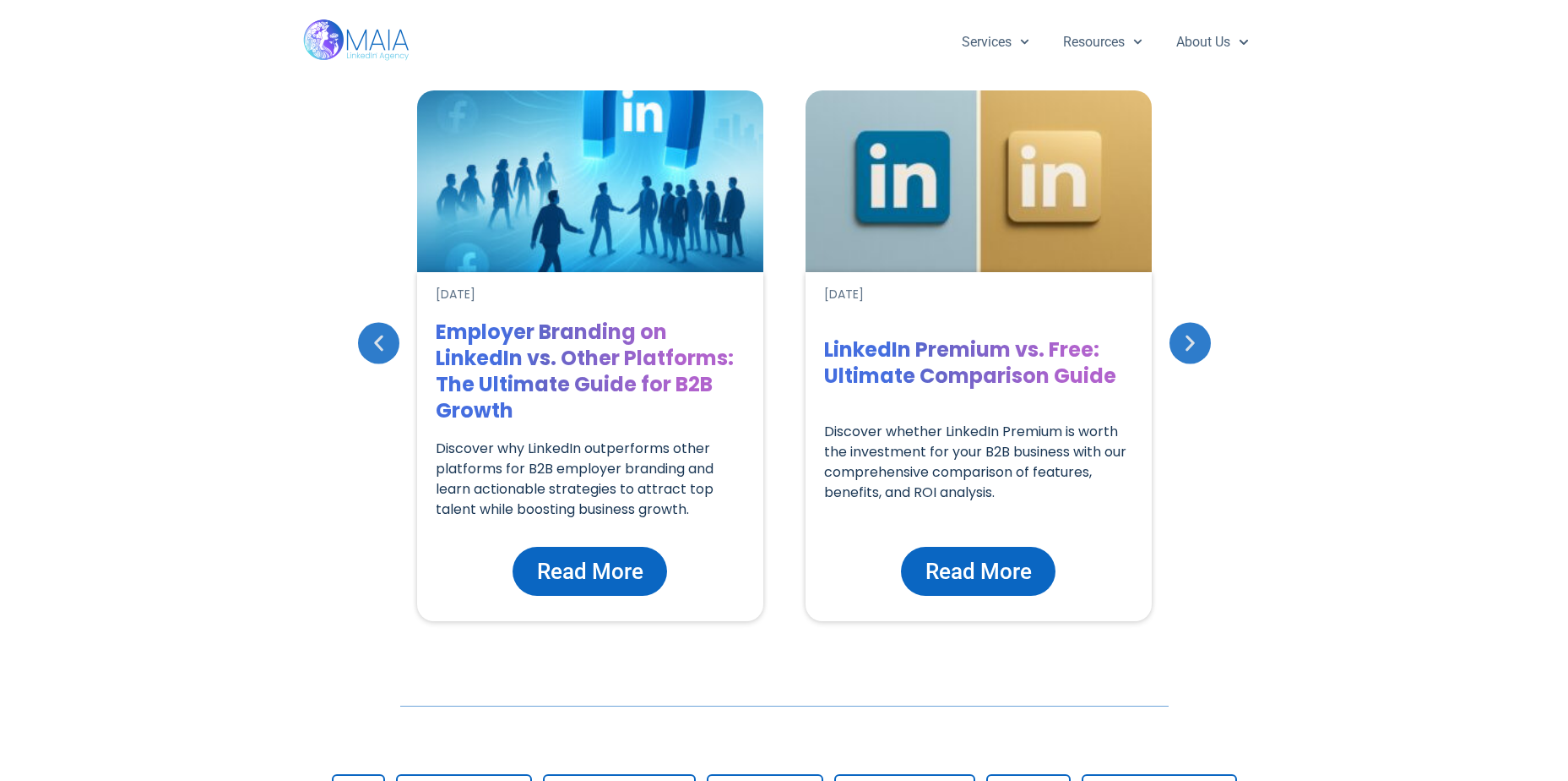
click at [1186, 340] on icon "Next slide" at bounding box center [1190, 342] width 21 height 21
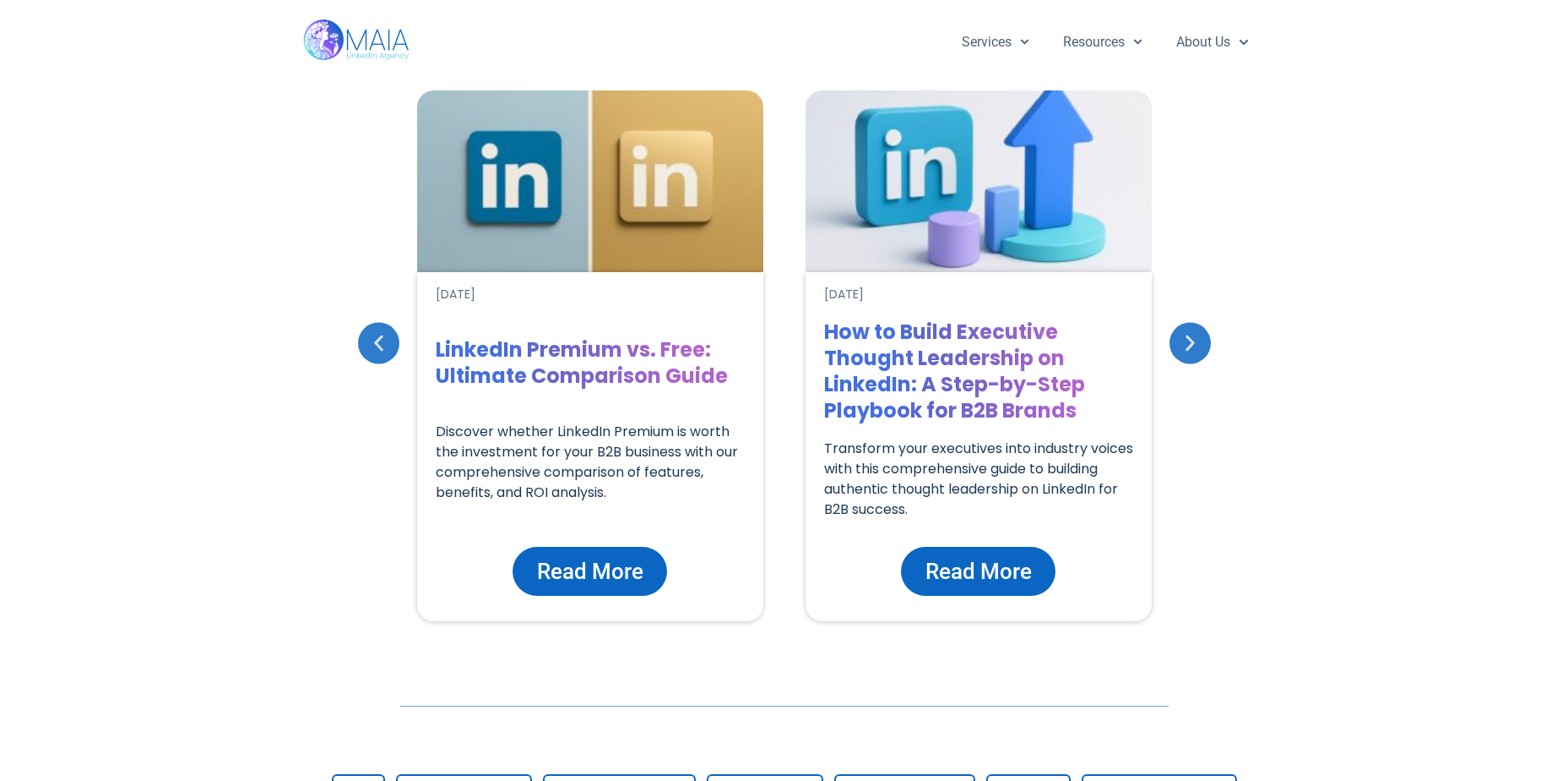
click at [1170, 340] on div "Next slide" at bounding box center [1190, 342] width 42 height 42
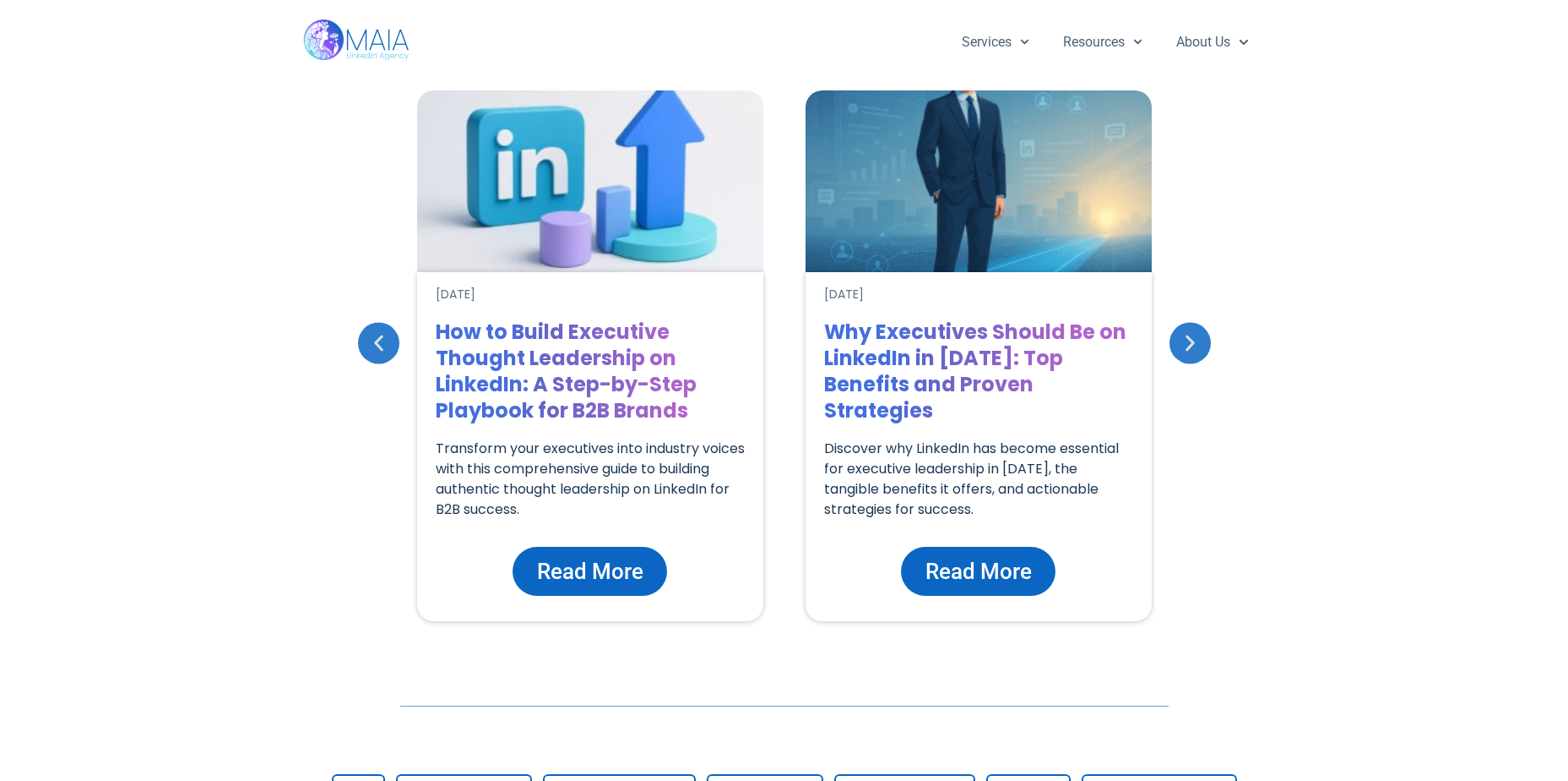
click at [983, 377] on h1 "Why Executives Should Be on LinkedIn in [DATE]: Top Benefits and Proven Strateg…" at bounding box center [979, 371] width 309 height 105
click at [980, 566] on span "Read More" at bounding box center [978, 571] width 106 height 32
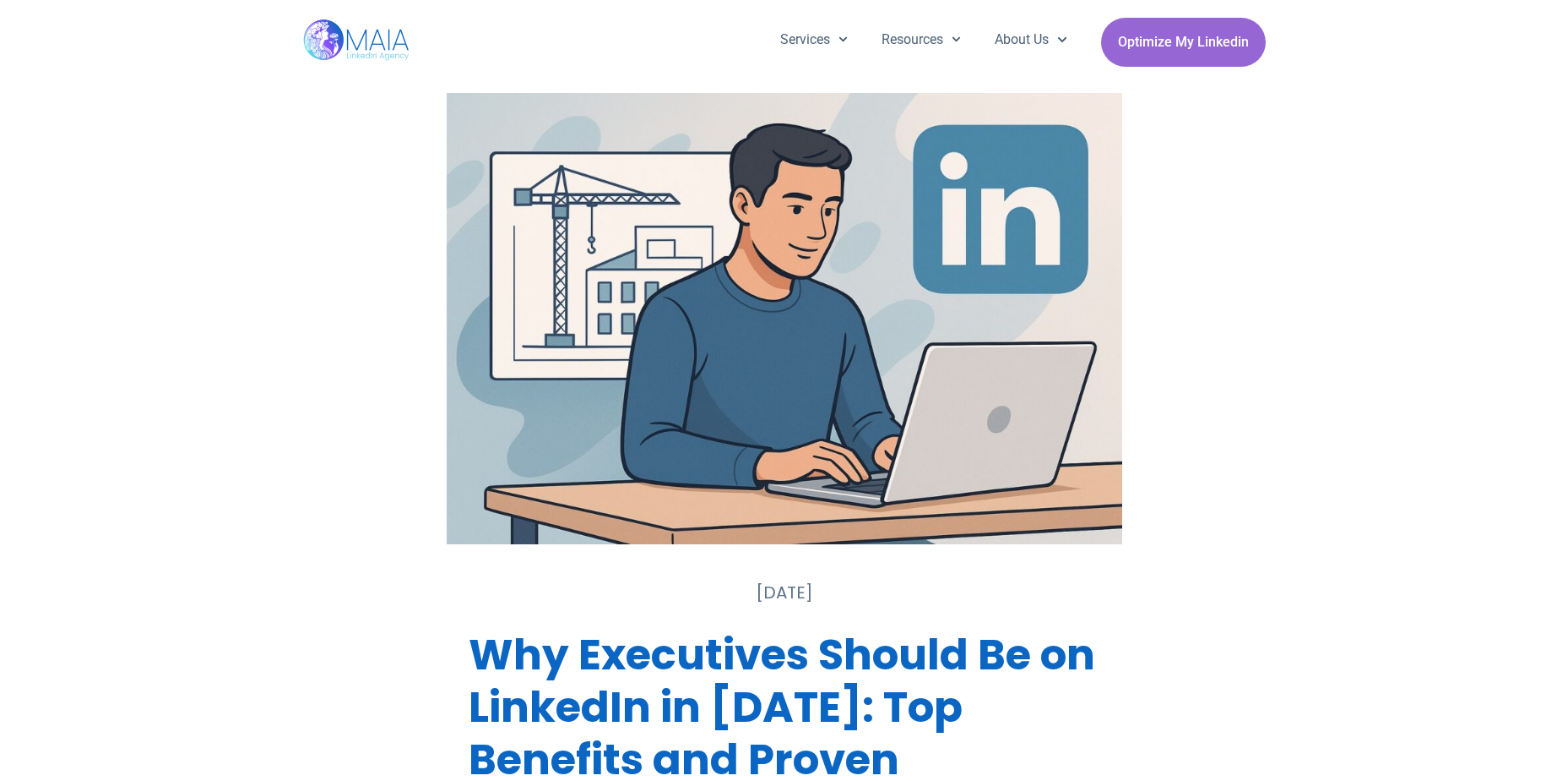
scroll to position [1013, 0]
